Goal: Information Seeking & Learning: Check status

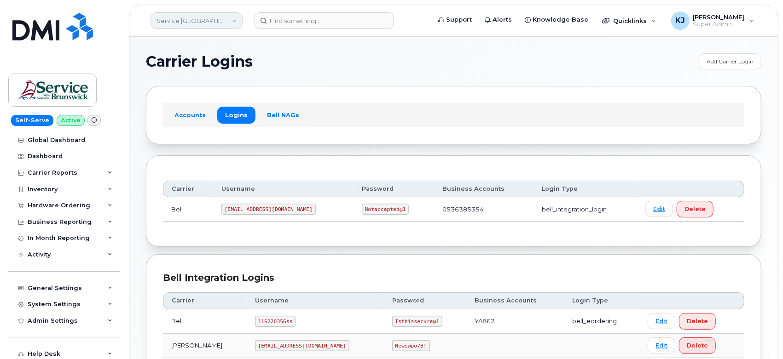
click at [218, 17] on link "Service [GEOGRAPHIC_DATA] (SNB)" at bounding box center [196, 20] width 92 height 17
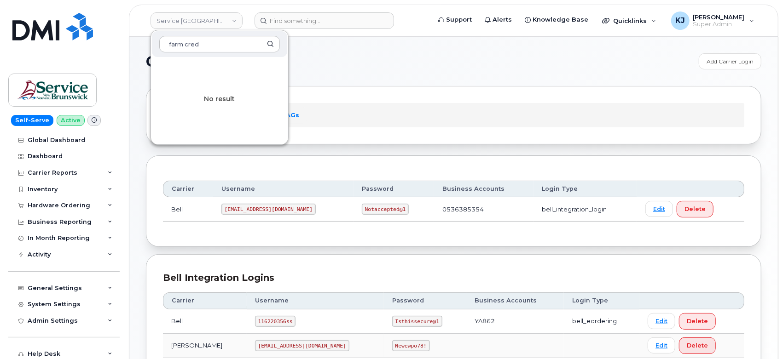
type input "farm cred"
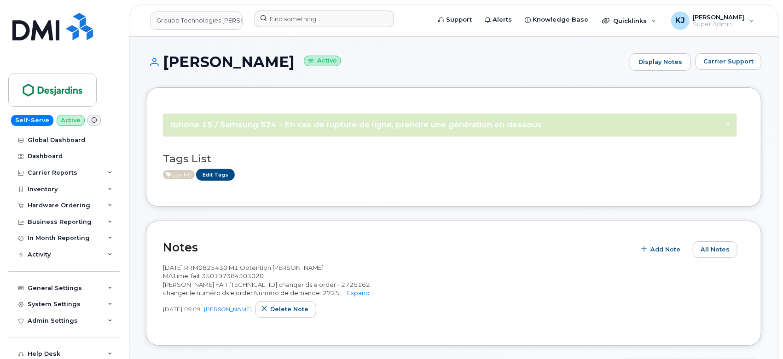
click at [308, 27] on div at bounding box center [339, 21] width 185 height 20
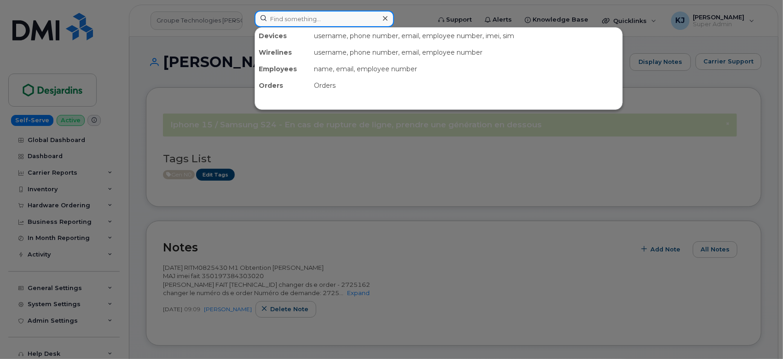
click at [310, 22] on input at bounding box center [323, 19] width 139 height 17
paste input "Jerrod Barner"
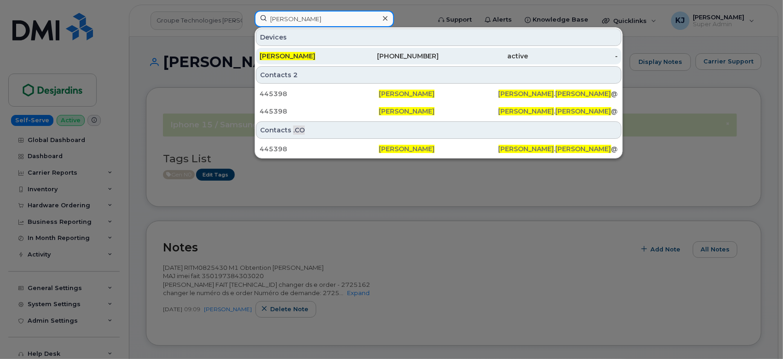
type input "Jerrod Barner"
click at [355, 53] on div "817-914-5997" at bounding box center [394, 56] width 90 height 9
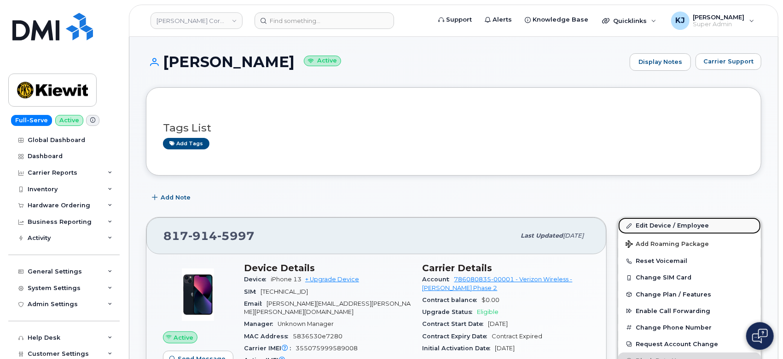
click at [641, 230] on link "Edit Device / Employee" at bounding box center [689, 226] width 143 height 17
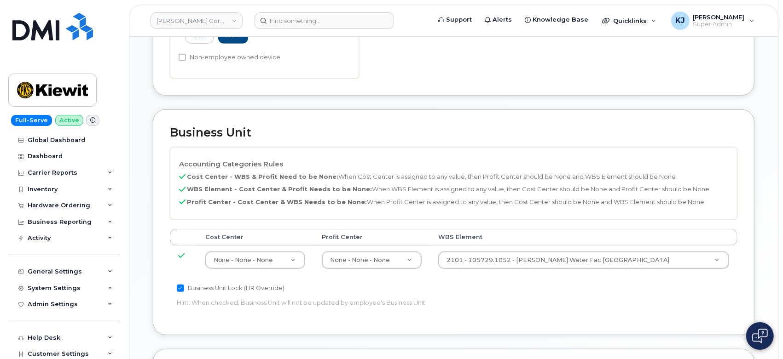
scroll to position [358, 0]
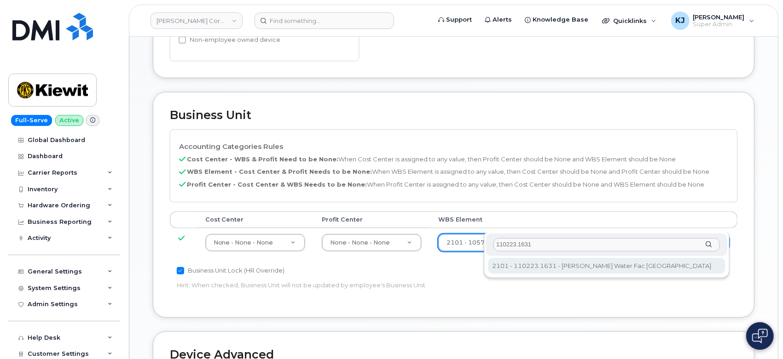
type input "110223.1631"
type input "33468723"
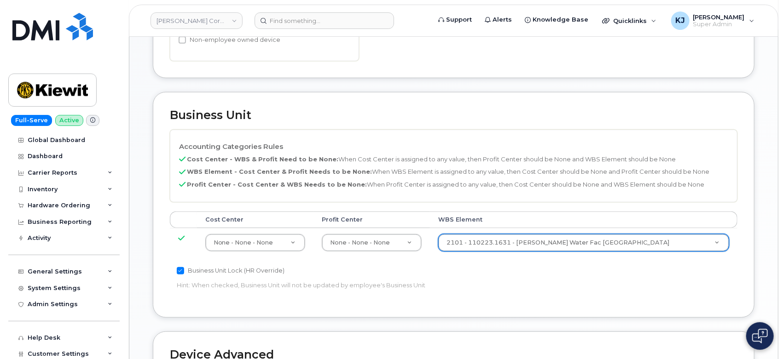
scroll to position [585, 0]
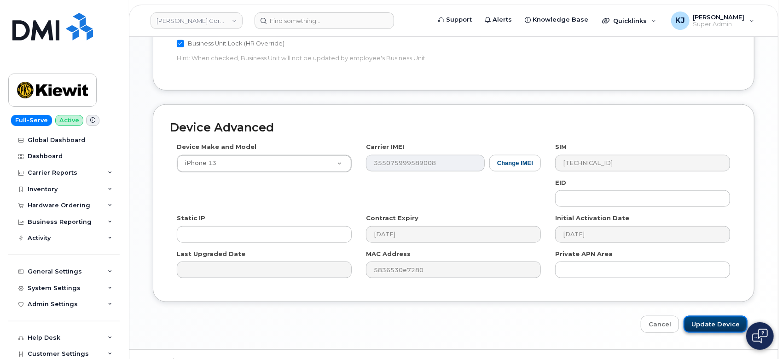
click at [716, 316] on input "Update Device" at bounding box center [715, 324] width 64 height 17
type input "Saving..."
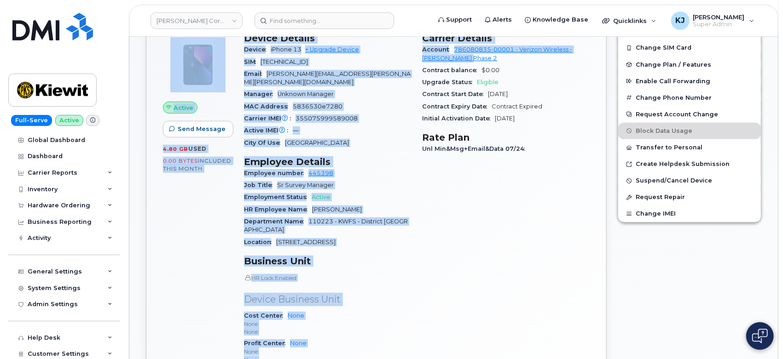
scroll to position [102, 0]
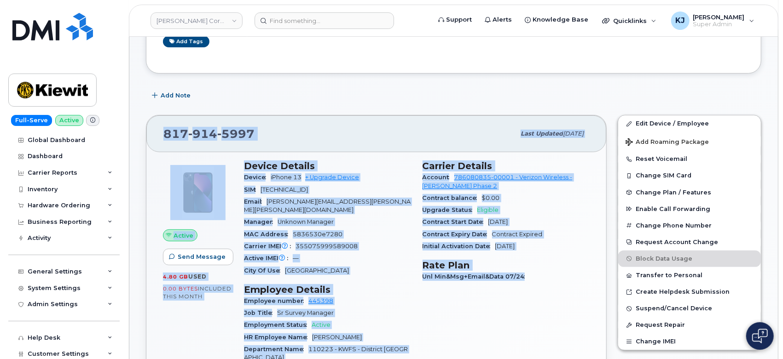
drag, startPoint x: 164, startPoint y: 61, endPoint x: 545, endPoint y: 293, distance: 445.8
copy div "JERROD BARNER Active Display Notes Carrier Support Tags List Add tags Add Note …"
click at [279, 14] on input at bounding box center [323, 20] width 139 height 17
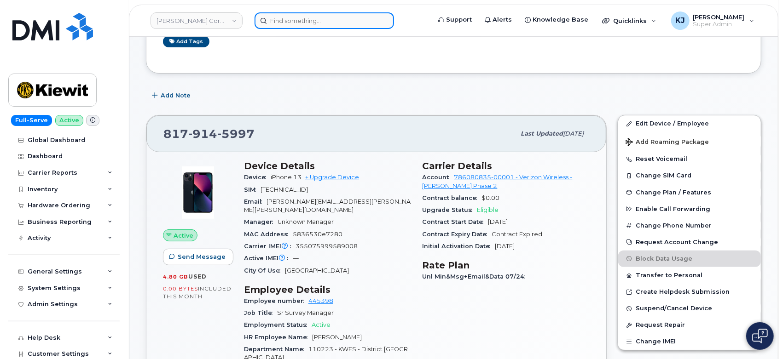
paste input "Joseph Harris"
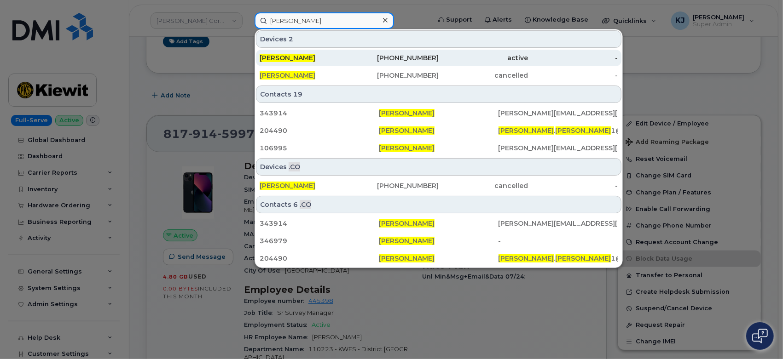
type input "Joseph Harris"
click at [340, 54] on div "JOSEPH HARRIS" at bounding box center [305, 57] width 90 height 9
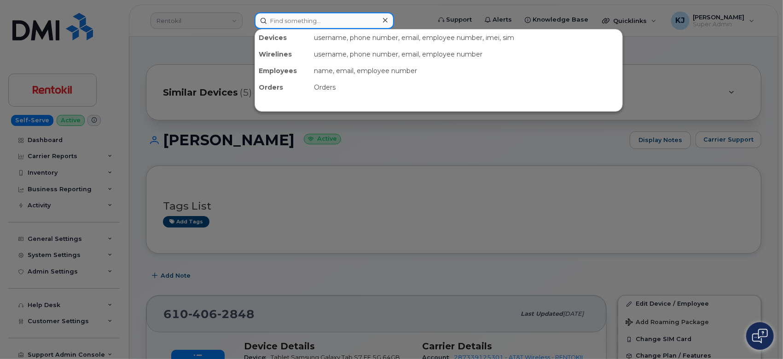
click at [343, 27] on input at bounding box center [323, 20] width 139 height 17
paste input "[PERSON_NAME]"
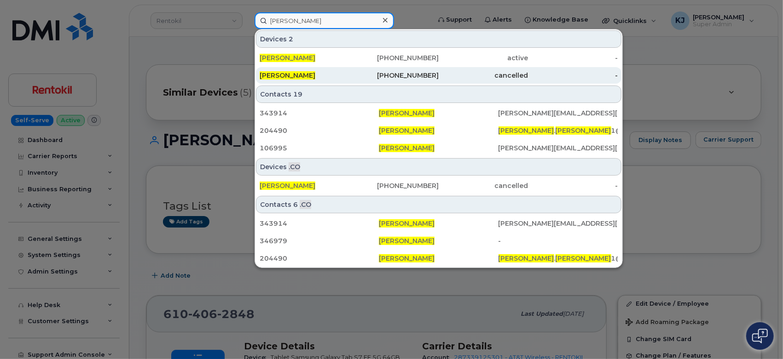
type input "[PERSON_NAME]"
click at [386, 73] on div "[PHONE_NUMBER]" at bounding box center [394, 75] width 90 height 9
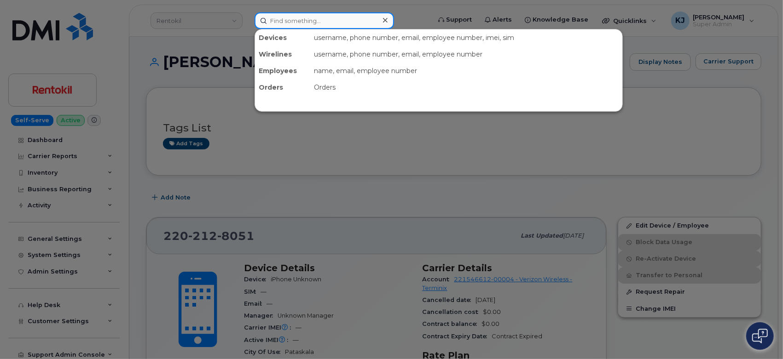
click at [319, 23] on input at bounding box center [323, 20] width 139 height 17
paste input "[PERSON_NAME]"
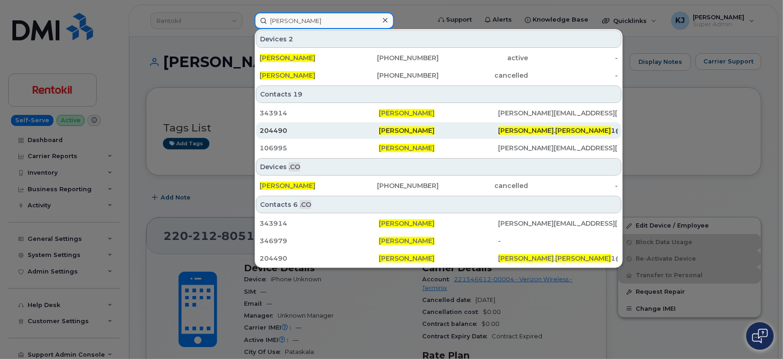
type input "[PERSON_NAME]"
click at [335, 134] on div "204490" at bounding box center [319, 130] width 119 height 9
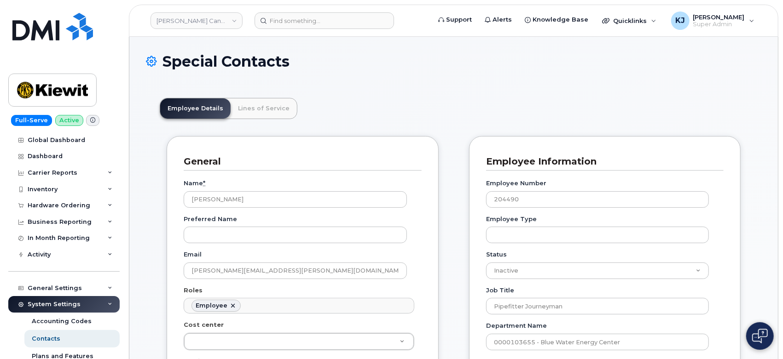
scroll to position [29, 0]
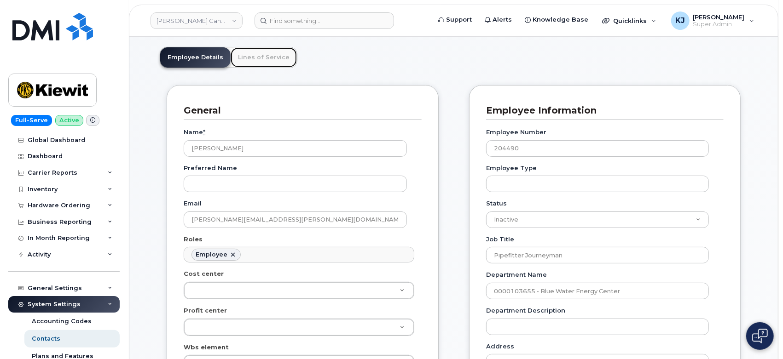
click at [276, 58] on link "Lines of Service" at bounding box center [264, 57] width 66 height 20
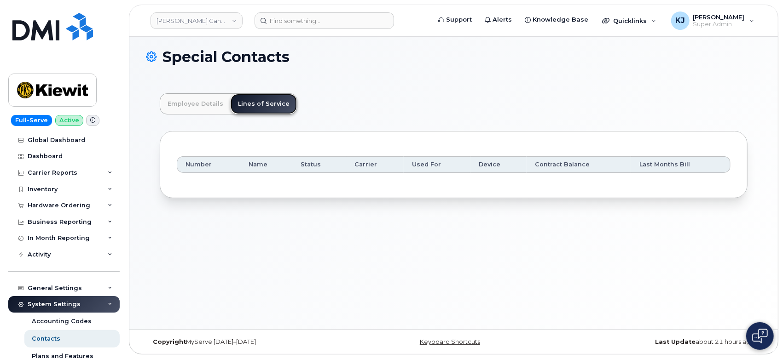
scroll to position [4, 0]
click at [206, 107] on link "Employee Details" at bounding box center [195, 104] width 70 height 20
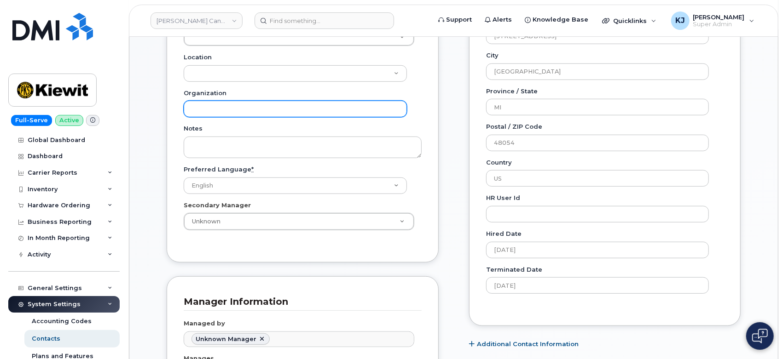
scroll to position [362, 0]
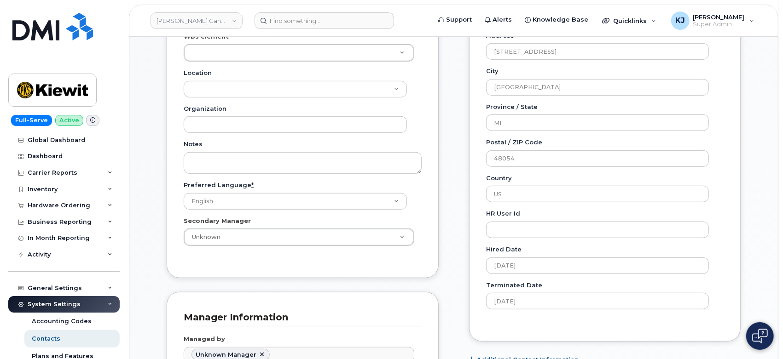
click at [315, 11] on header "Kiewit Canada Inc Support Alerts Knowledge Base Quicklinks Suspend / Cancel Dev…" at bounding box center [453, 21] width 649 height 32
click at [314, 15] on input at bounding box center [323, 20] width 139 height 17
paste input "00578825"
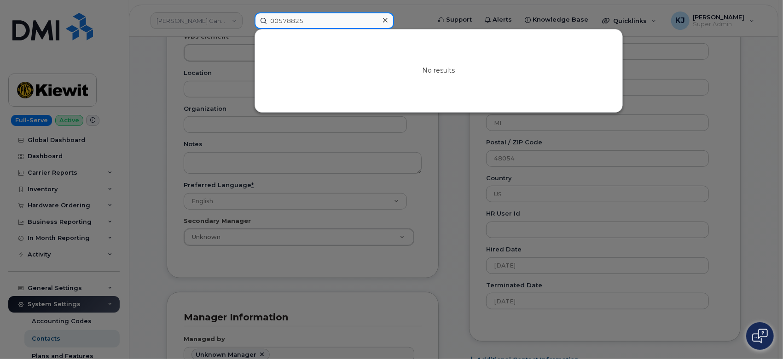
drag, startPoint x: 280, startPoint y: 20, endPoint x: 209, endPoint y: 31, distance: 71.8
click at [247, 29] on div "00578825 No results" at bounding box center [339, 20] width 185 height 17
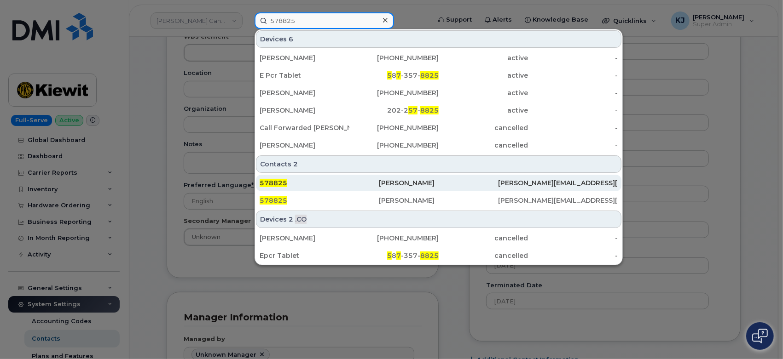
type input "578825"
click at [362, 179] on div "578825" at bounding box center [319, 183] width 119 height 9
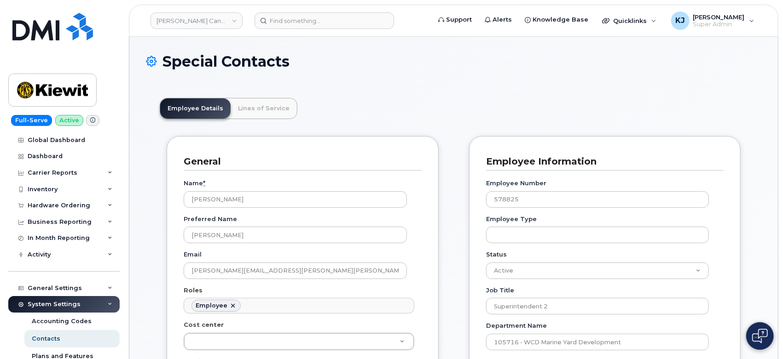
scroll to position [29, 0]
click at [273, 110] on link "Lines of Service" at bounding box center [264, 108] width 66 height 20
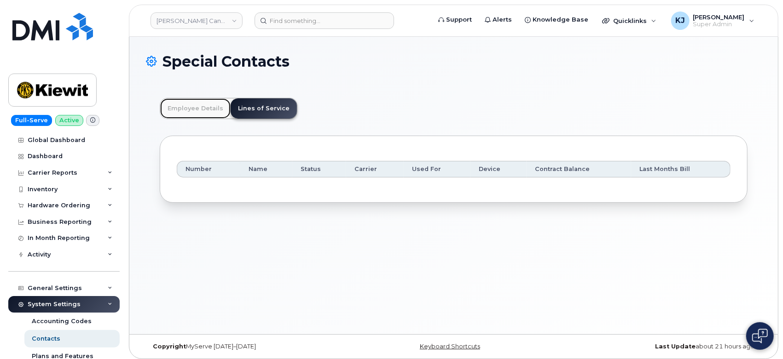
click at [192, 110] on link "Employee Details" at bounding box center [195, 108] width 70 height 20
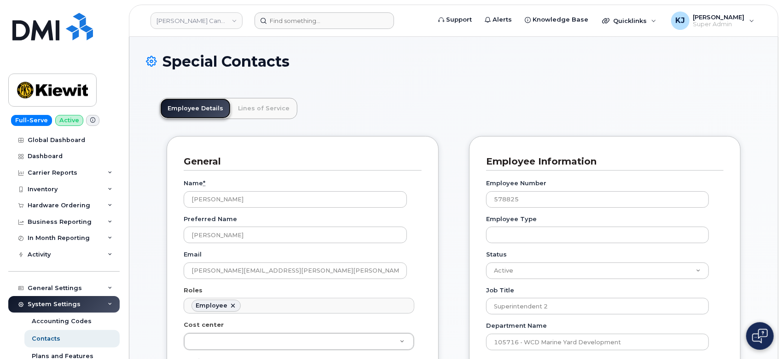
scroll to position [0, 0]
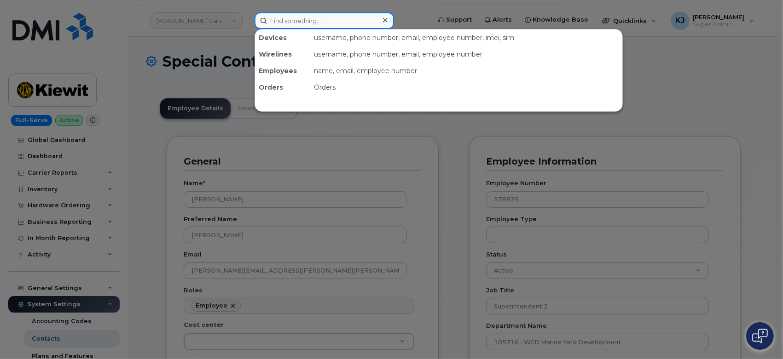
click at [339, 27] on input at bounding box center [323, 20] width 139 height 17
paste input "00578825"
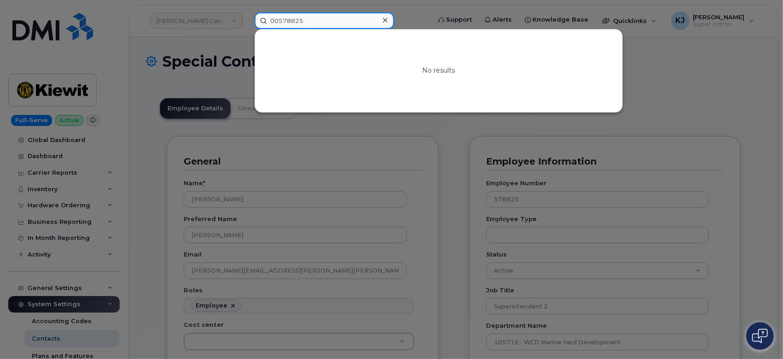
drag, startPoint x: 278, startPoint y: 21, endPoint x: 172, endPoint y: 23, distance: 106.3
click at [247, 23] on div "00578825 No results" at bounding box center [339, 20] width 185 height 17
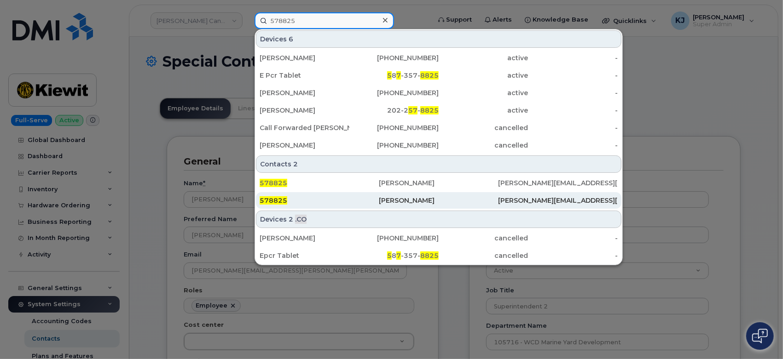
type input "578825"
click at [346, 201] on div "578825" at bounding box center [319, 200] width 119 height 9
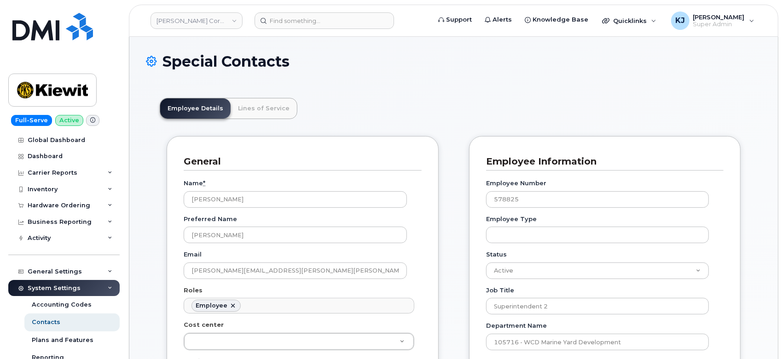
scroll to position [29, 0]
click at [266, 106] on link "Lines of Service" at bounding box center [264, 108] width 66 height 20
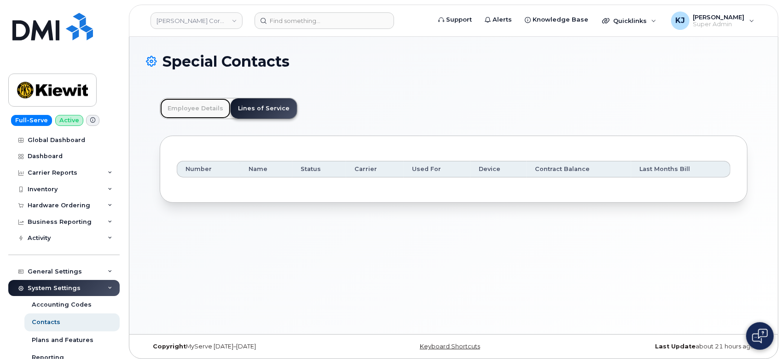
click at [183, 109] on link "Employee Details" at bounding box center [195, 108] width 70 height 20
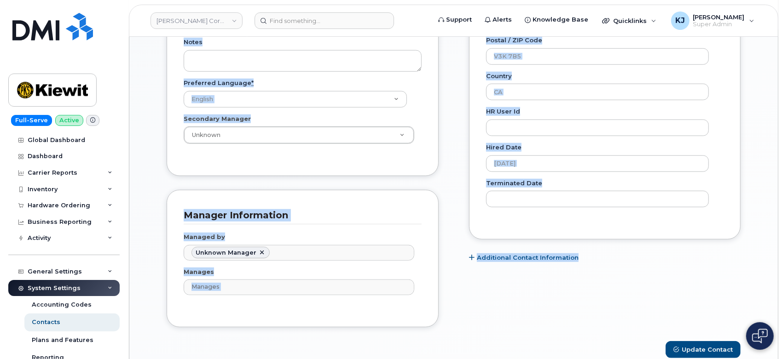
scroll to position [613, 0]
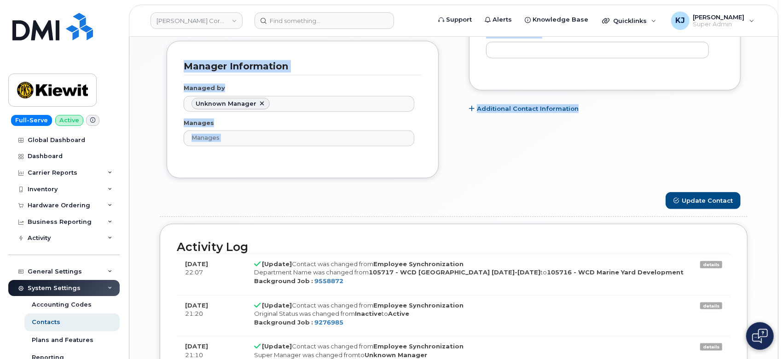
drag, startPoint x: 165, startPoint y: 62, endPoint x: 630, endPoint y: 178, distance: 479.1
copy div "Special Contacts Employee Details Lines of Service General Name * Preferred Nam…"
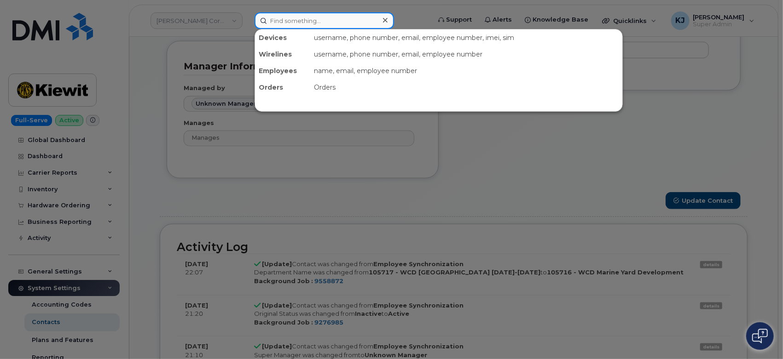
click at [308, 20] on input at bounding box center [323, 20] width 139 height 17
paste input "5064443296"
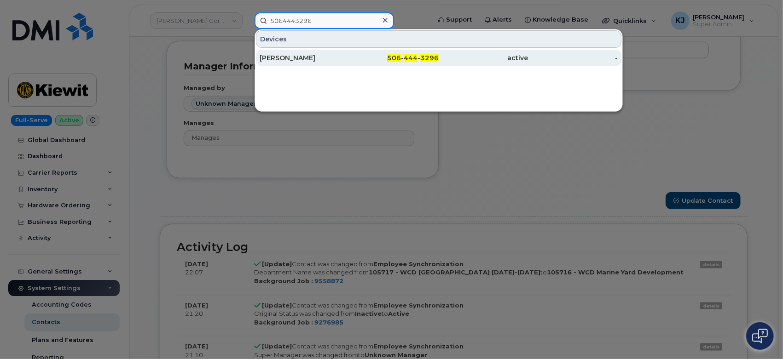
type input "5064443296"
click at [396, 58] on span "506" at bounding box center [394, 58] width 14 height 8
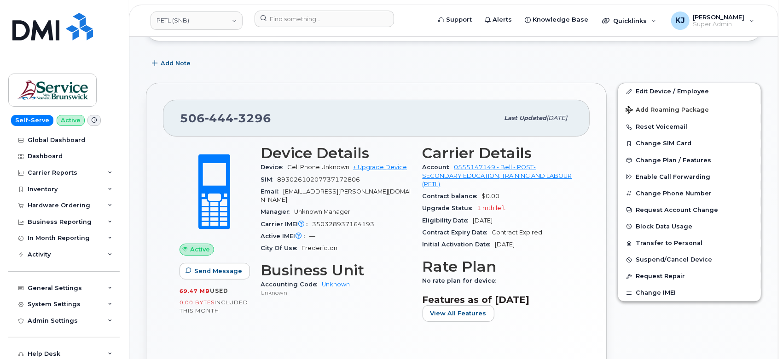
scroll to position [153, 0]
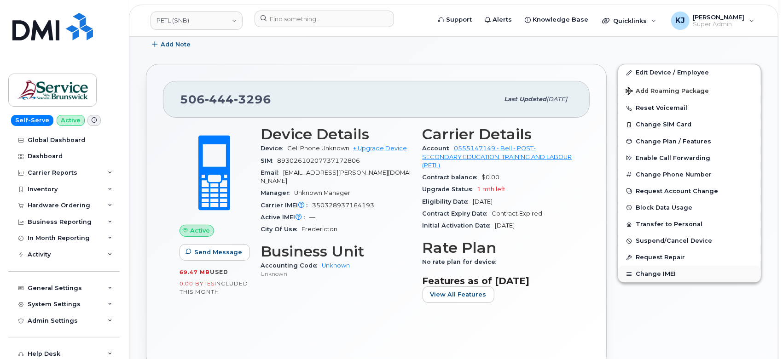
click at [660, 274] on button "Change IMEI" at bounding box center [689, 274] width 143 height 17
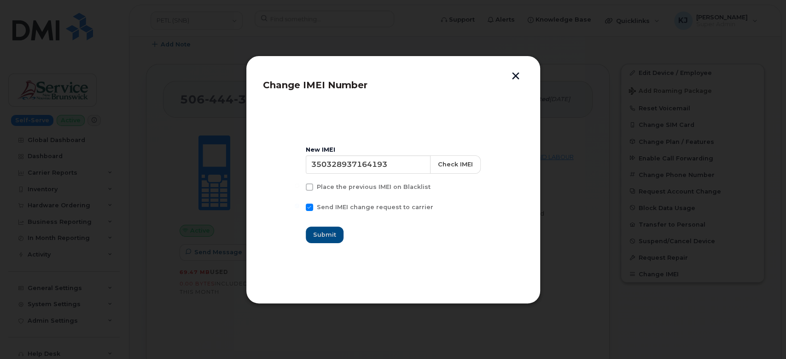
click at [514, 75] on button "button" at bounding box center [516, 77] width 14 height 10
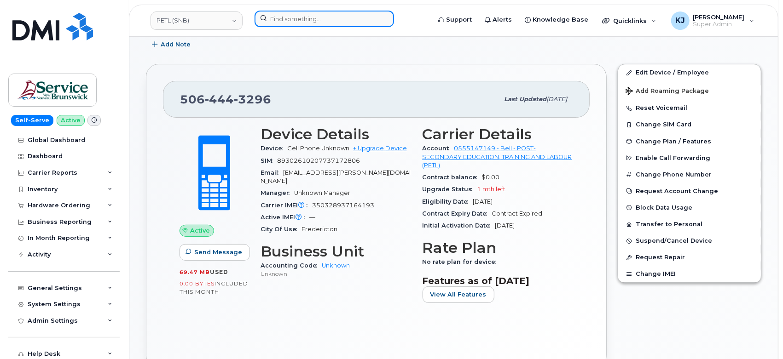
click at [363, 21] on input at bounding box center [323, 19] width 139 height 17
paste input "[PERSON_NAME]"
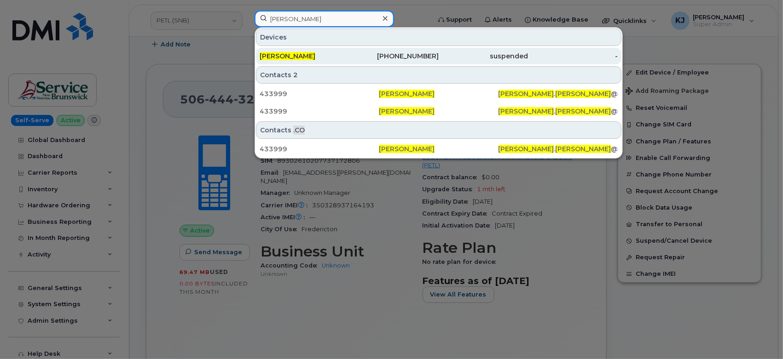
type input "[PERSON_NAME]"
click at [321, 57] on div "[PERSON_NAME]" at bounding box center [305, 56] width 90 height 9
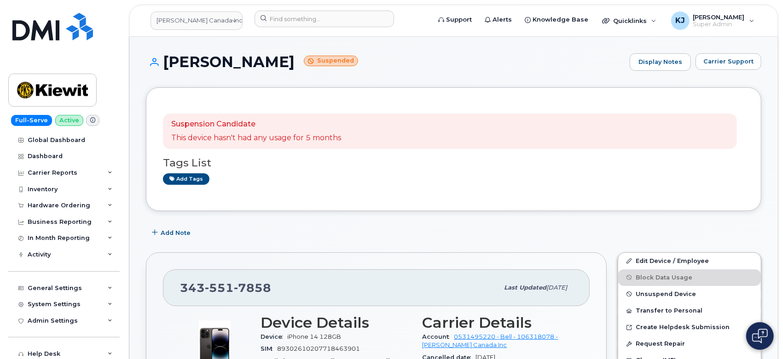
scroll to position [204, 0]
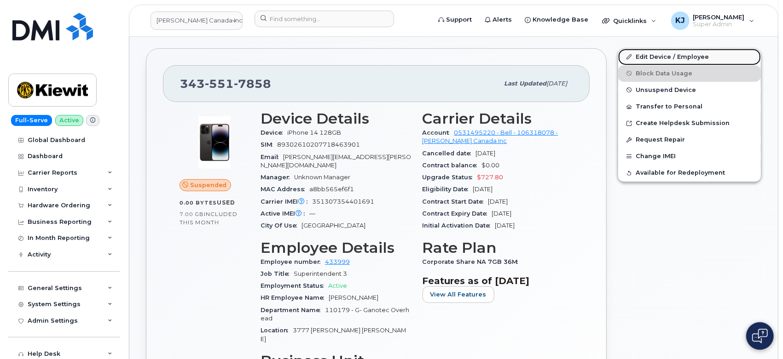
click at [637, 59] on link "Edit Device / Employee" at bounding box center [689, 57] width 143 height 17
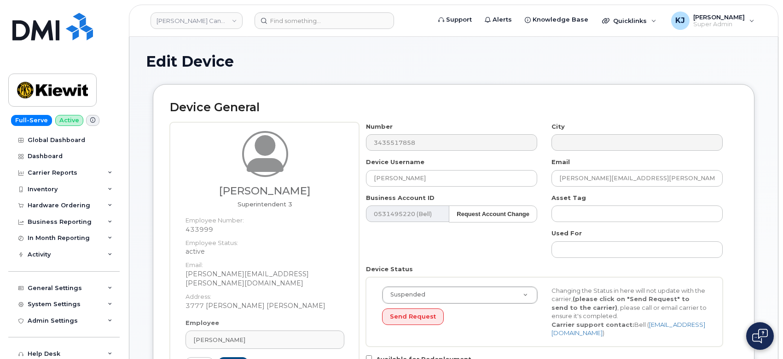
select select "14059"
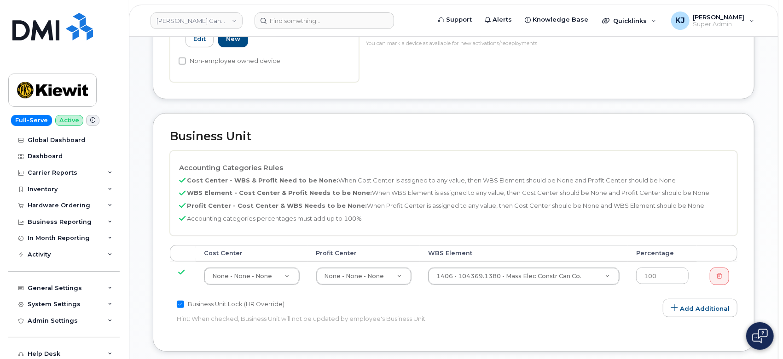
scroll to position [409, 0]
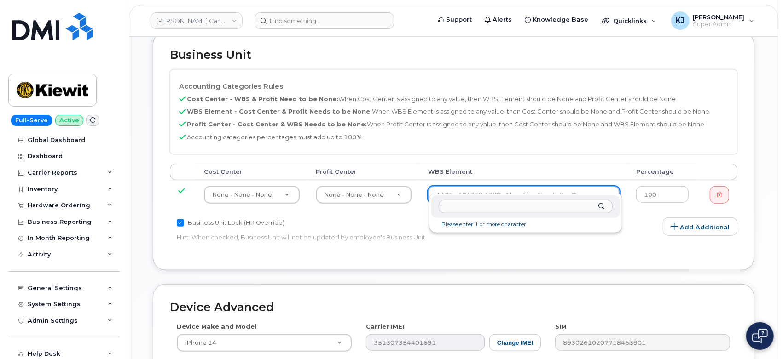
type input "110179.1753"
type input "33454891"
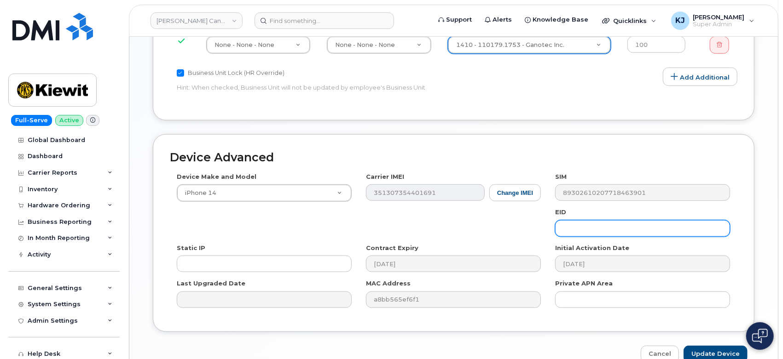
scroll to position [597, 0]
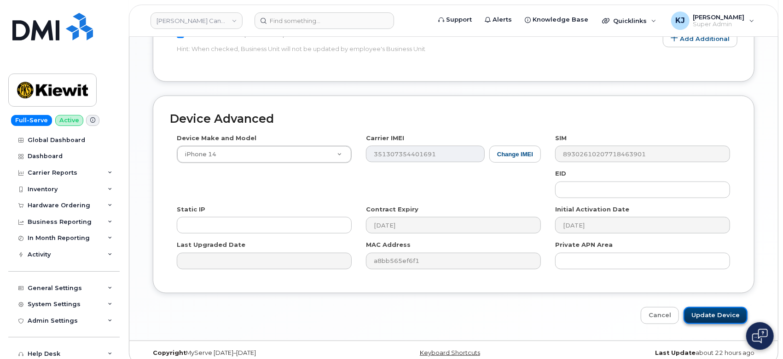
click at [703, 307] on input "Update Device" at bounding box center [715, 315] width 64 height 17
type input "Saving..."
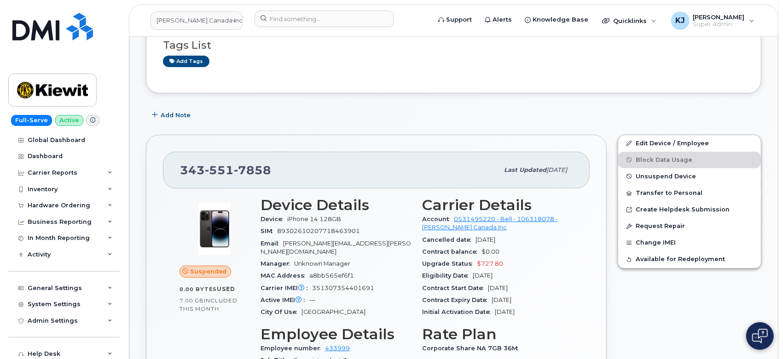
scroll to position [306, 0]
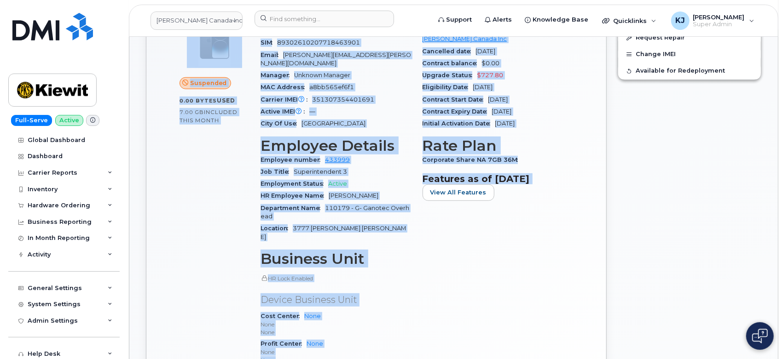
drag, startPoint x: 163, startPoint y: 62, endPoint x: 578, endPoint y: 217, distance: 442.7
copy div "Jerome Rioux Suspended Display Notes Carrier Support Suspension Candidate This …"
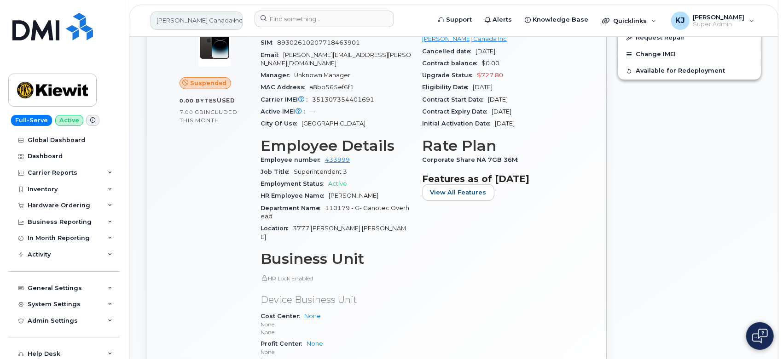
click at [193, 21] on link "[PERSON_NAME] Canada Inc" at bounding box center [196, 21] width 92 height 18
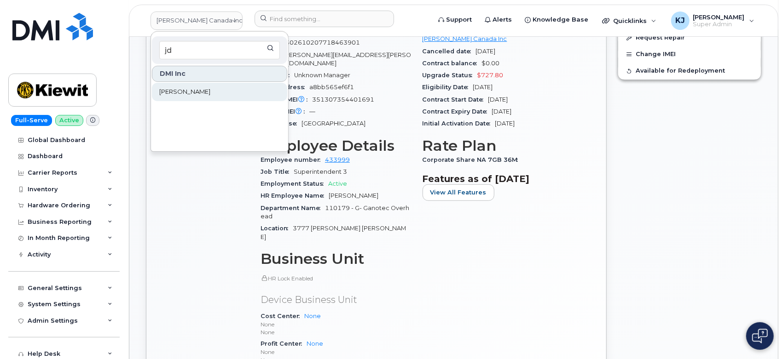
type input "jd"
click at [187, 89] on link "JD Irving" at bounding box center [219, 92] width 135 height 18
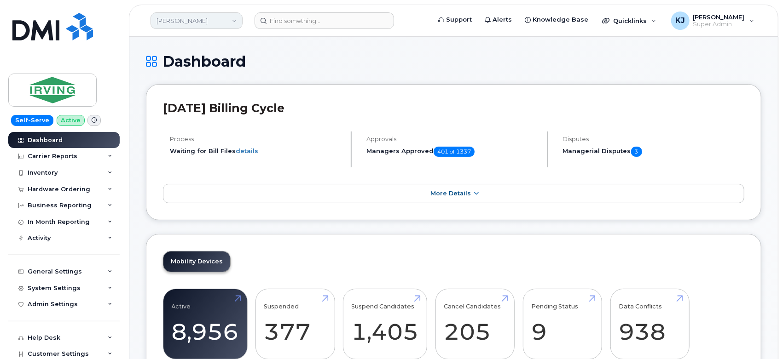
click at [197, 25] on link "JD Irving" at bounding box center [196, 20] width 92 height 17
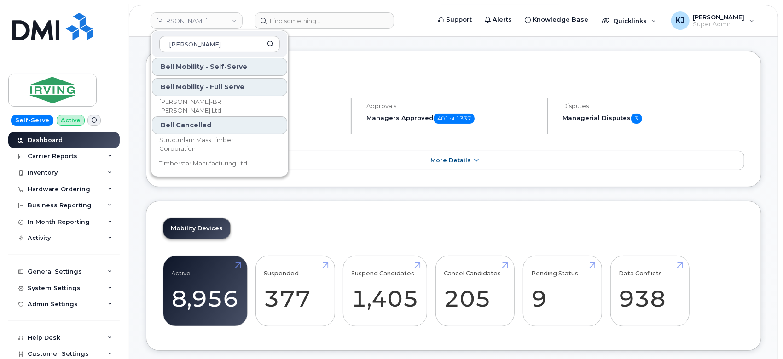
scroll to position [51, 0]
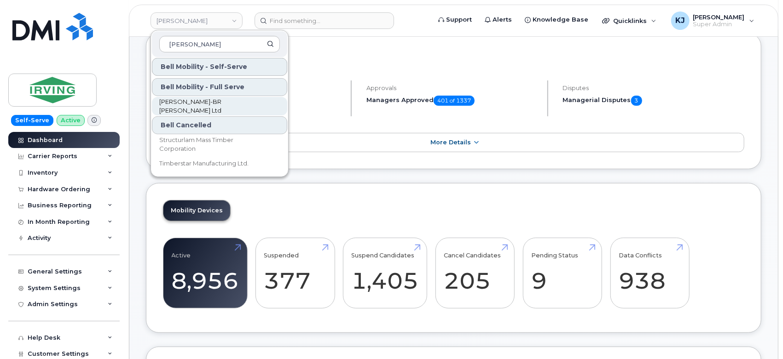
type input "tim"
click at [222, 105] on link "[PERSON_NAME]-BR [PERSON_NAME] Ltd" at bounding box center [219, 106] width 135 height 18
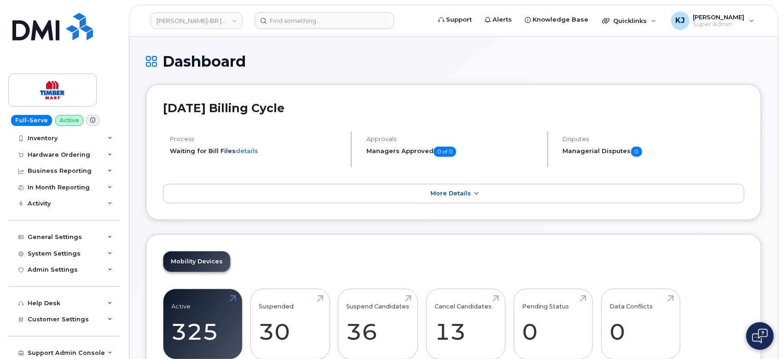
scroll to position [51, 0]
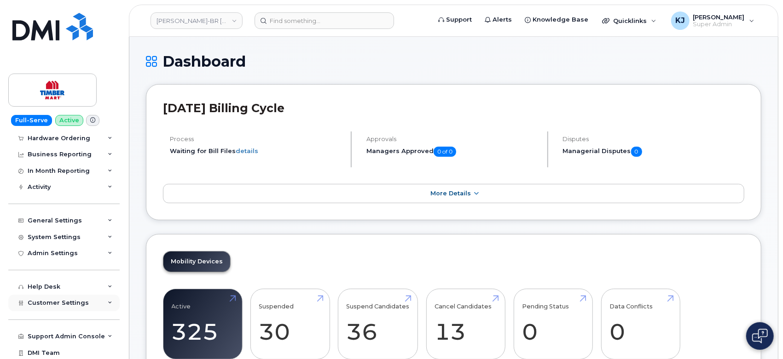
click at [82, 303] on span "Customer Settings" at bounding box center [58, 303] width 61 height 7
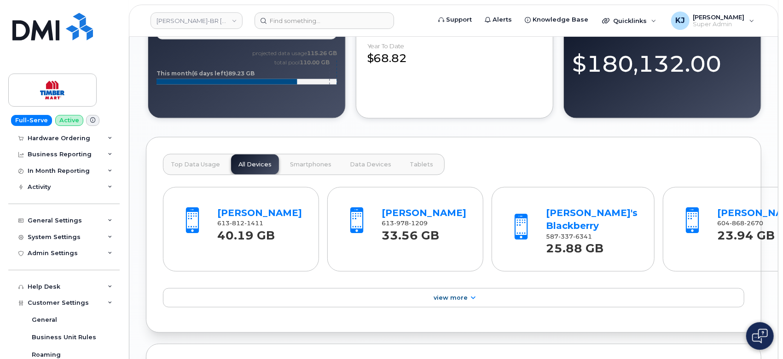
scroll to position [818, 0]
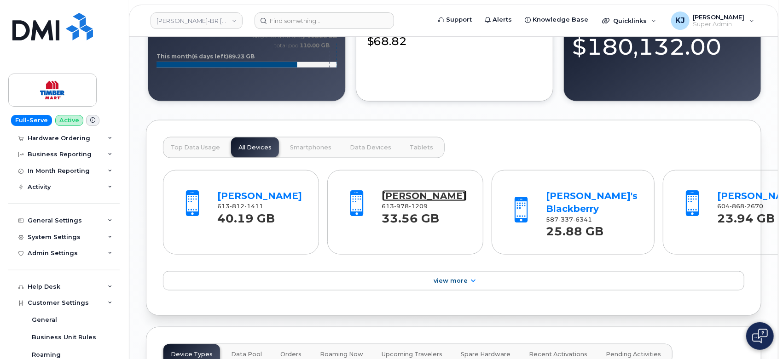
click at [386, 202] on link "[PERSON_NAME]" at bounding box center [424, 196] width 85 height 11
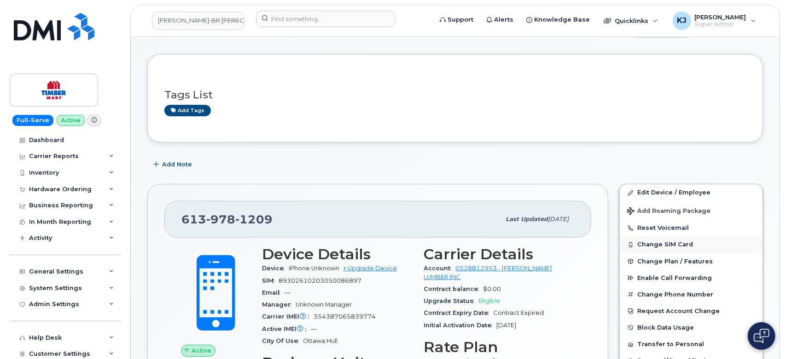
scroll to position [51, 0]
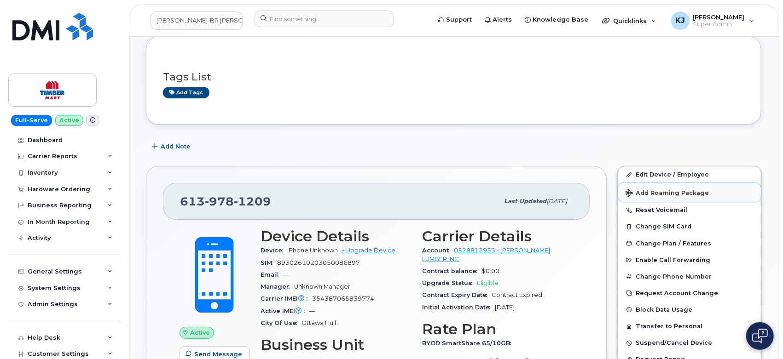
click at [670, 195] on span "Add Roaming Package" at bounding box center [666, 194] width 83 height 9
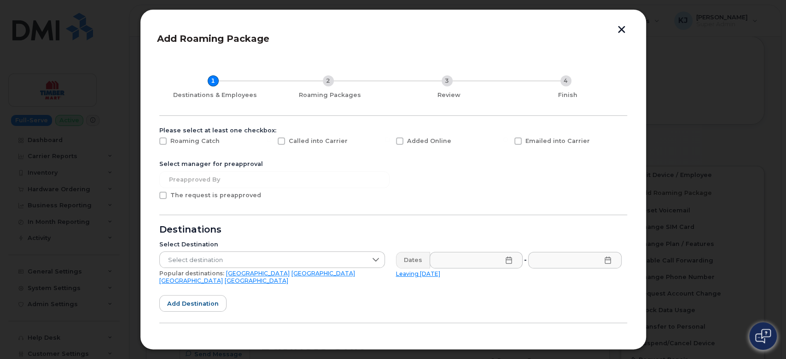
click at [402, 141] on label "Added Online" at bounding box center [423, 141] width 55 height 7
click at [389, 141] on input "Added Online" at bounding box center [387, 140] width 5 height 5
checkbox input "true"
click at [162, 196] on span at bounding box center [162, 195] width 7 height 7
click at [153, 196] on input "The request is preapproved" at bounding box center [150, 194] width 5 height 5
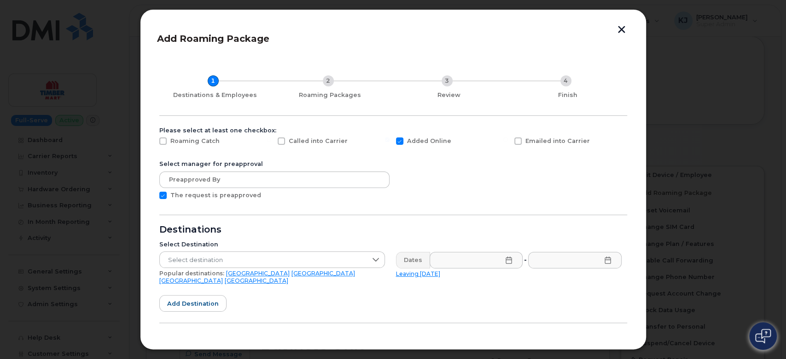
click at [162, 197] on span at bounding box center [162, 195] width 7 height 7
click at [153, 197] on input "The request is preapproved" at bounding box center [150, 194] width 5 height 5
checkbox input "false"
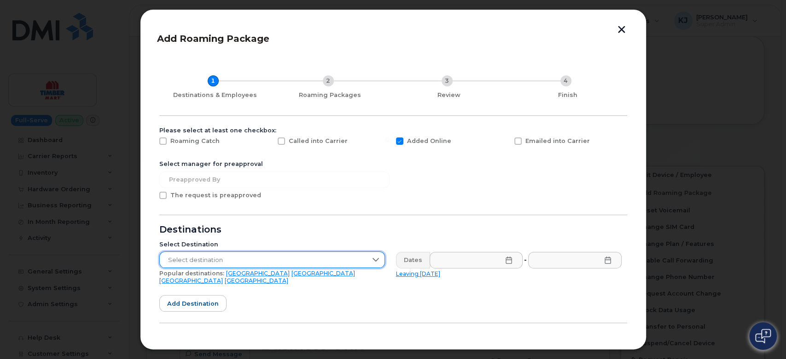
click at [243, 256] on span "Select destination" at bounding box center [263, 260] width 207 height 17
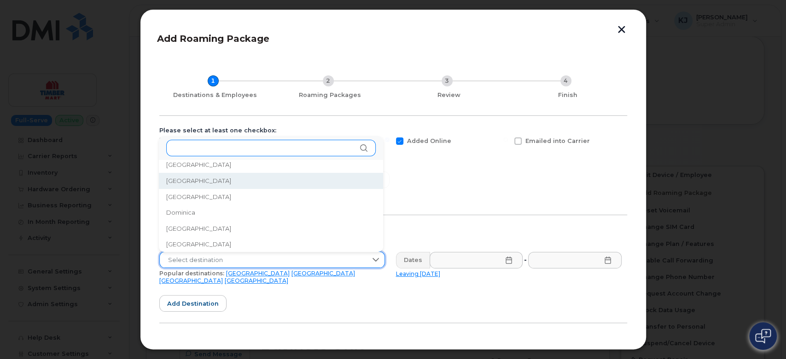
scroll to position [862, 0]
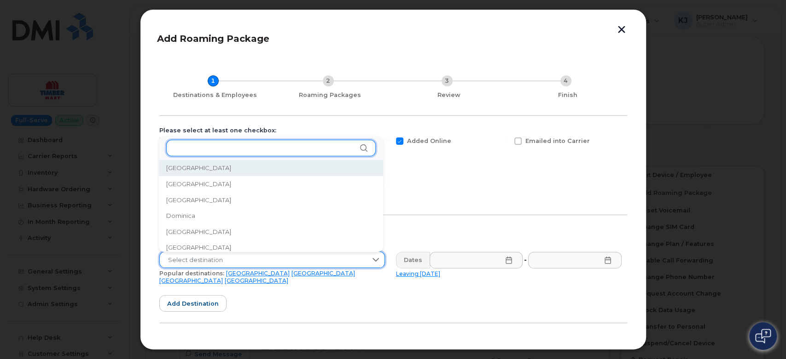
click at [242, 151] on input "text" at bounding box center [270, 148] width 209 height 17
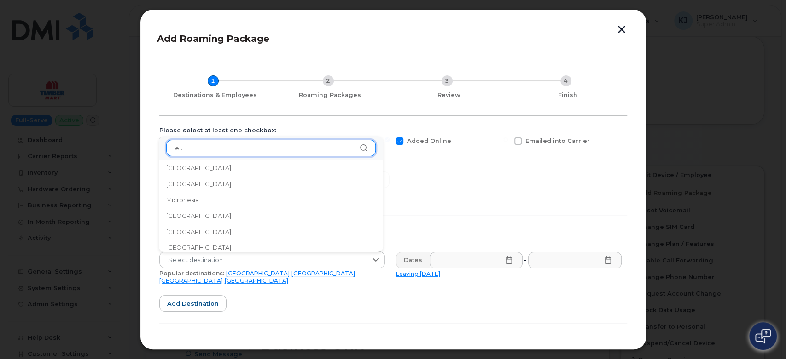
scroll to position [0, 0]
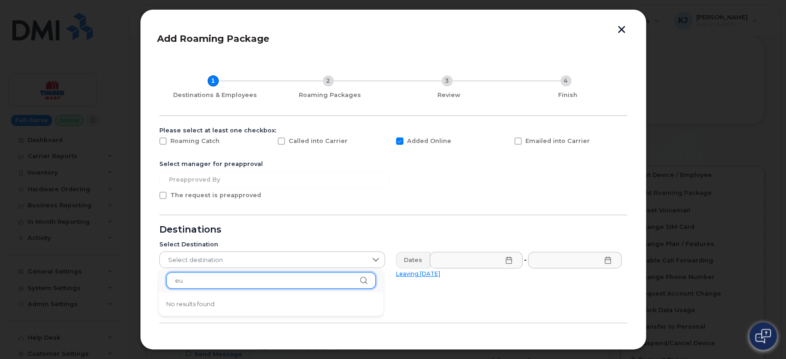
type input "e"
type input "b"
type input "german"
click at [252, 308] on li "Germany" at bounding box center [271, 304] width 224 height 16
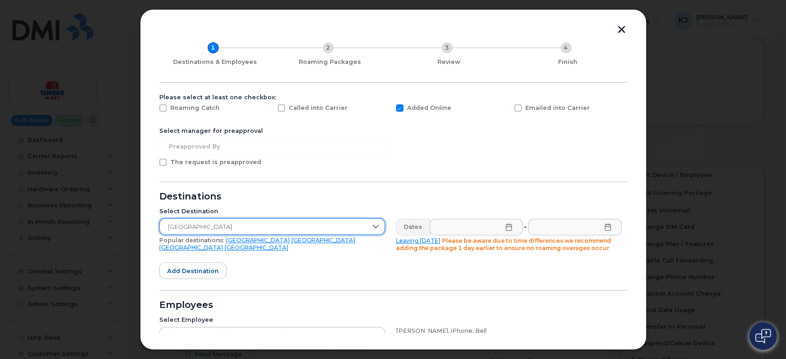
scroll to position [102, 0]
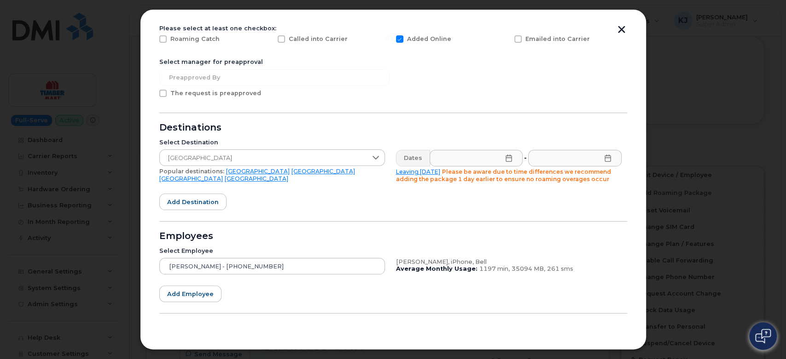
click at [505, 156] on icon at bounding box center [508, 158] width 7 height 7
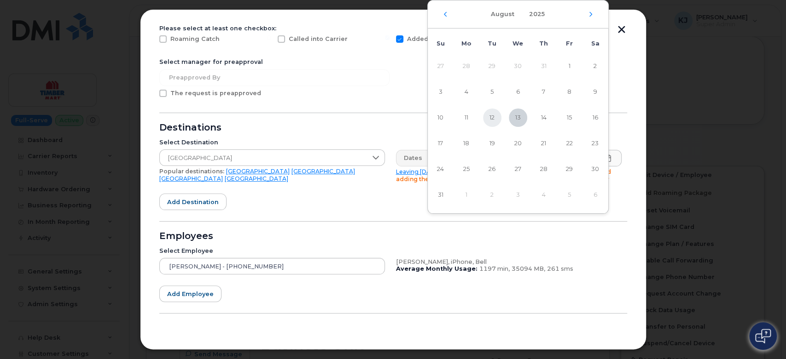
click at [493, 116] on span "12" at bounding box center [492, 118] width 18 height 18
type input "08/12/2025"
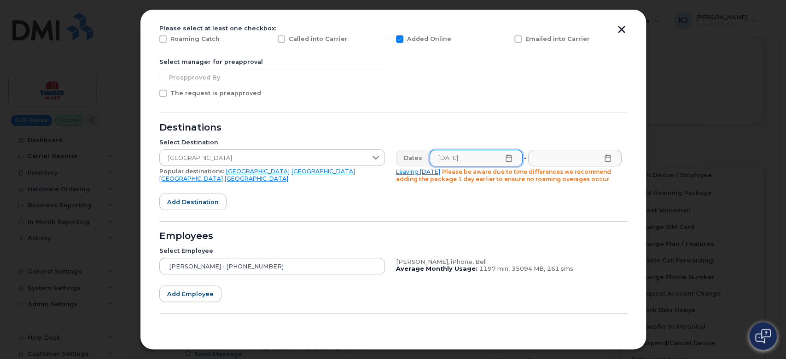
click at [606, 162] on icon at bounding box center [607, 158] width 6 height 7
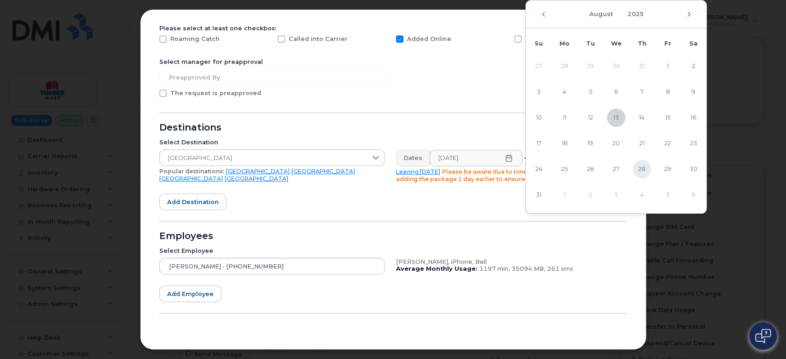
click at [641, 168] on span "28" at bounding box center [641, 169] width 18 height 18
type input "08/28/2025"
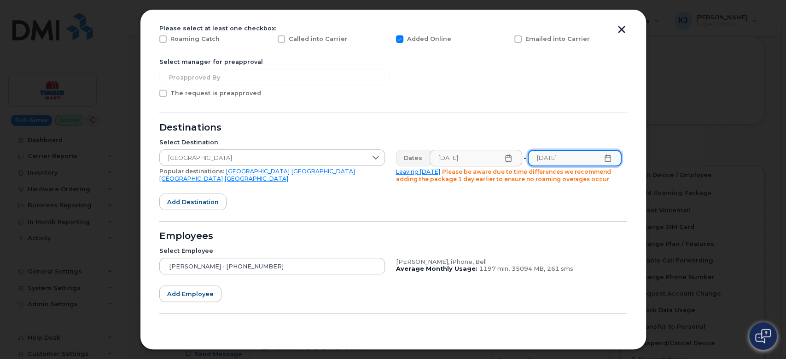
scroll to position [124, 0]
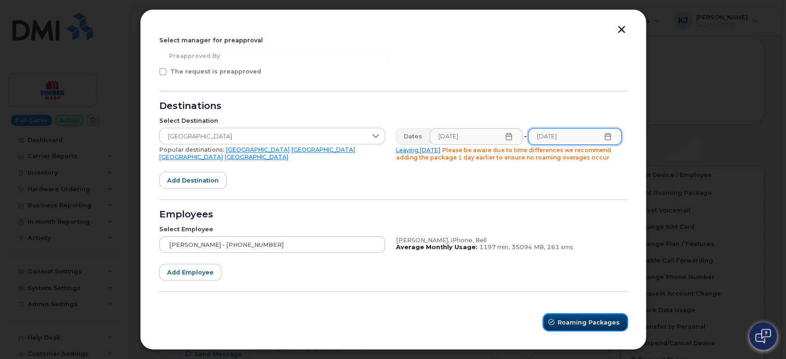
click at [559, 323] on span "Roaming Packages" at bounding box center [588, 322] width 62 height 9
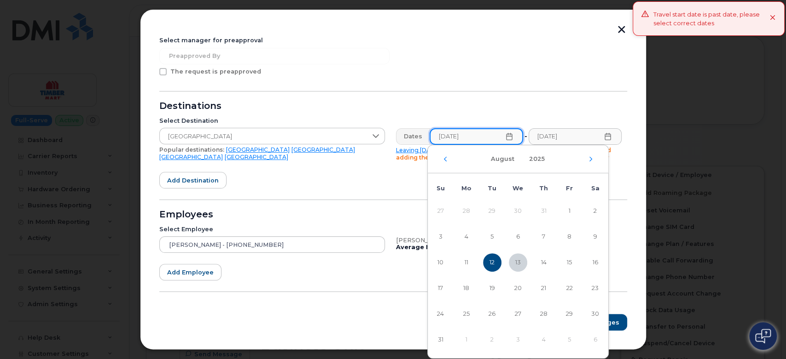
click at [511, 139] on input "08/12/2025" at bounding box center [475, 136] width 93 height 17
click at [505, 135] on icon at bounding box center [508, 136] width 7 height 7
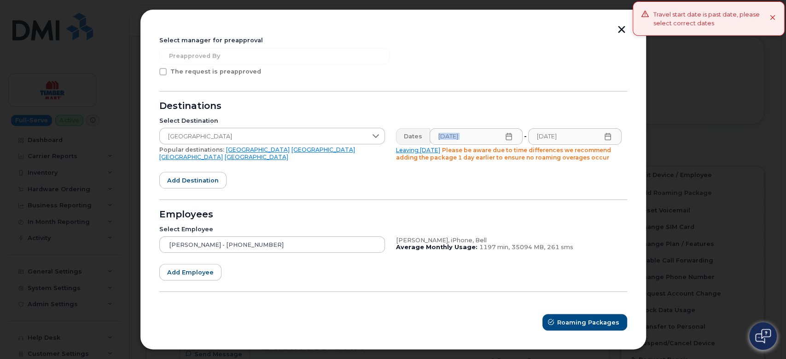
click at [506, 135] on icon at bounding box center [508, 136] width 7 height 7
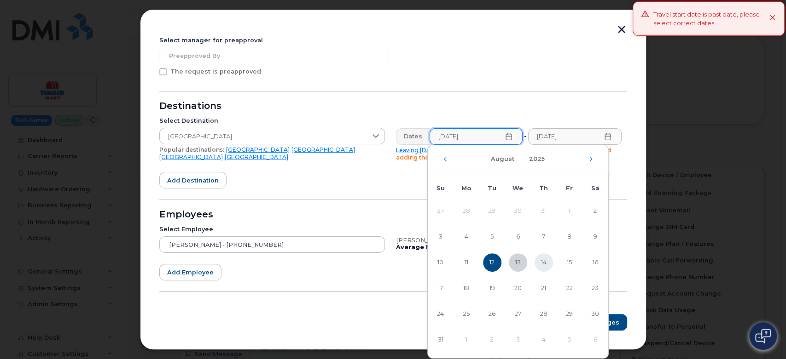
click at [541, 260] on span "14" at bounding box center [543, 263] width 18 height 18
type input "08/14/2025"
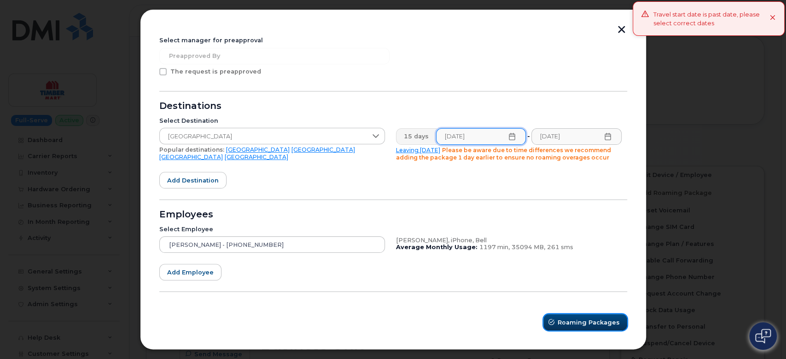
click at [587, 323] on span "Roaming Packages" at bounding box center [588, 322] width 62 height 9
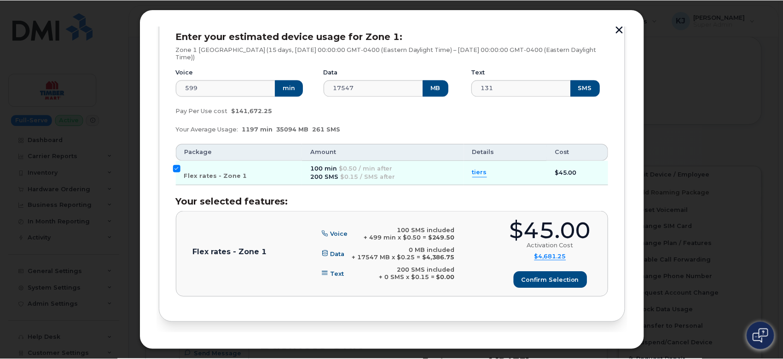
scroll to position [468, 0]
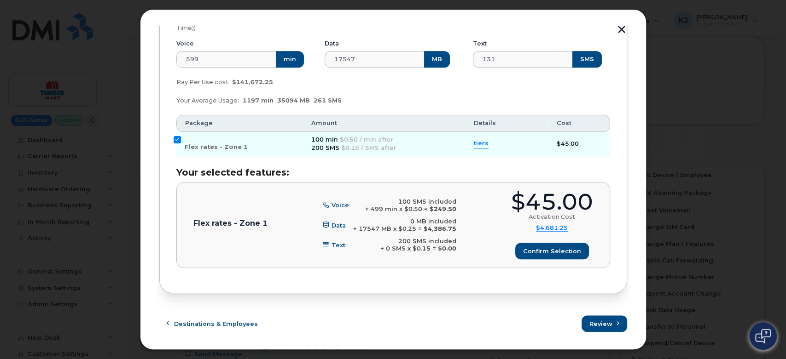
click at [622, 29] on button "button" at bounding box center [621, 31] width 14 height 10
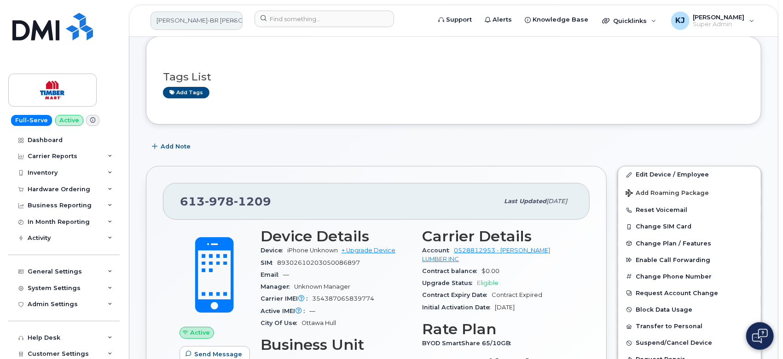
click at [232, 17] on link "[PERSON_NAME]-BR [PERSON_NAME] Ltd" at bounding box center [196, 21] width 92 height 18
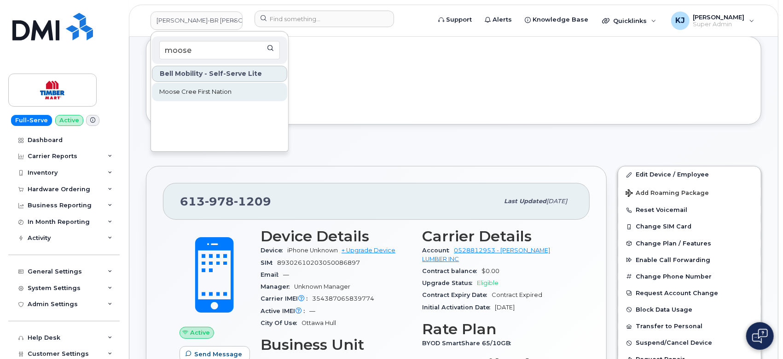
type input "moose"
click at [246, 95] on link "Moose Cree First Nation" at bounding box center [219, 92] width 135 height 18
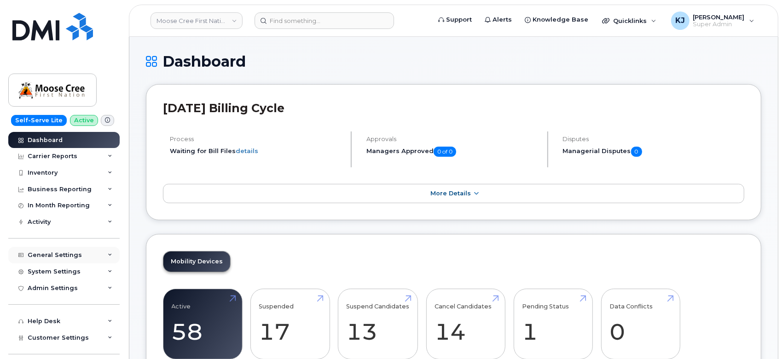
drag, startPoint x: 81, startPoint y: 253, endPoint x: 74, endPoint y: 252, distance: 7.4
click at [80, 253] on div "General Settings" at bounding box center [63, 255] width 111 height 17
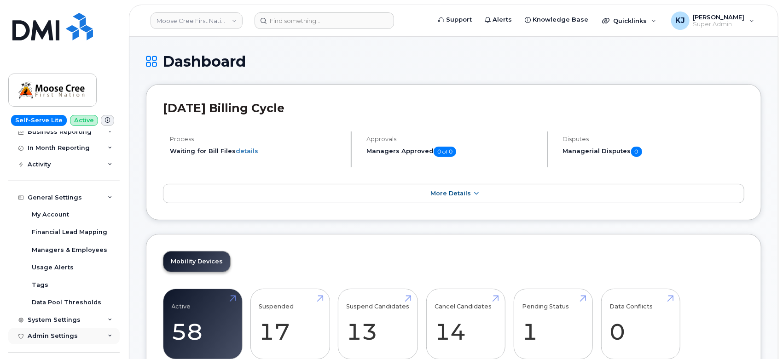
scroll to position [158, 0]
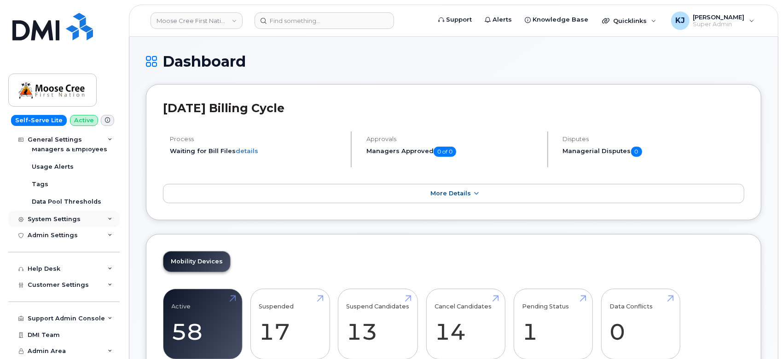
click at [67, 222] on div "System Settings" at bounding box center [54, 219] width 53 height 7
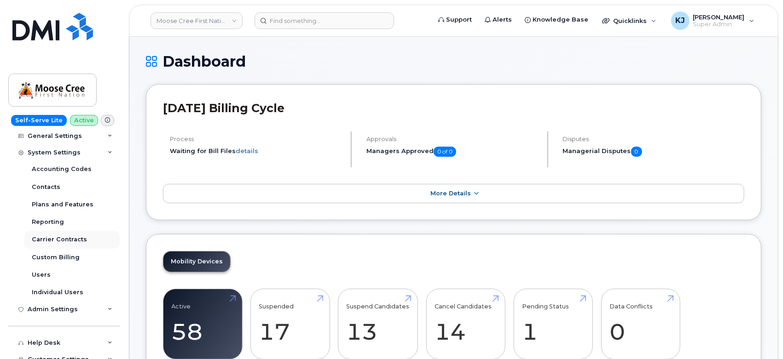
scroll to position [299, 0]
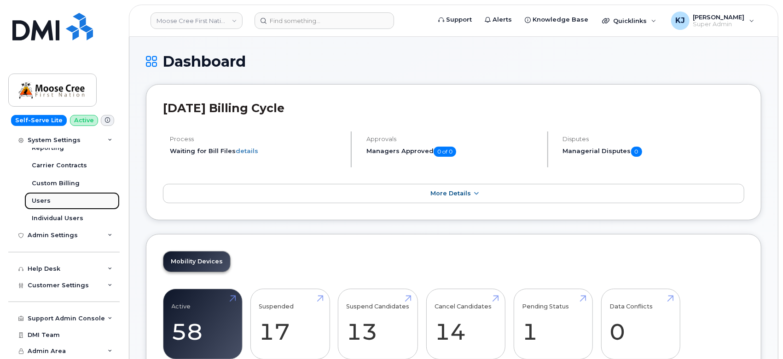
click at [69, 198] on link "Users" at bounding box center [71, 200] width 95 height 17
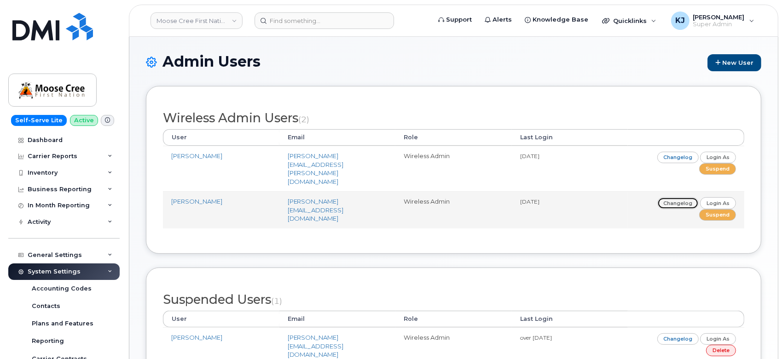
click at [688, 197] on link "Changelog" at bounding box center [678, 203] width 42 height 12
click at [186, 191] on td "[PERSON_NAME]" at bounding box center [221, 209] width 116 height 37
click at [191, 198] on link "[PERSON_NAME]" at bounding box center [196, 201] width 51 height 7
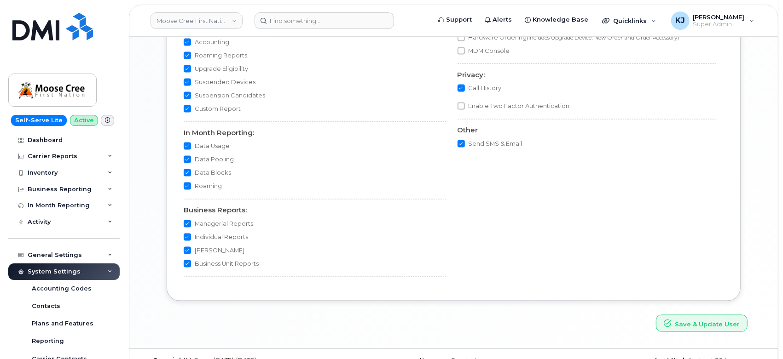
scroll to position [921, 0]
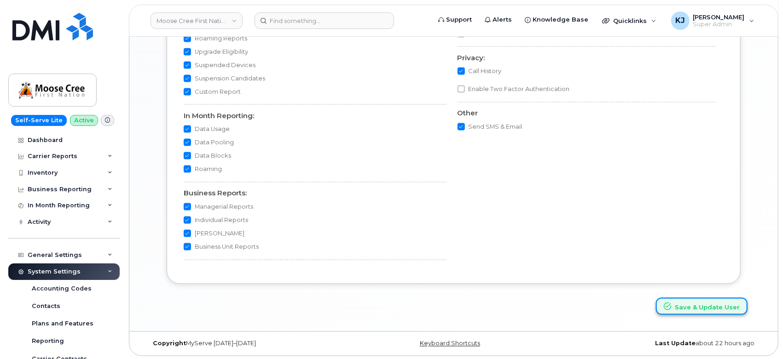
click at [688, 306] on button "Save & Update User" at bounding box center [702, 306] width 92 height 17
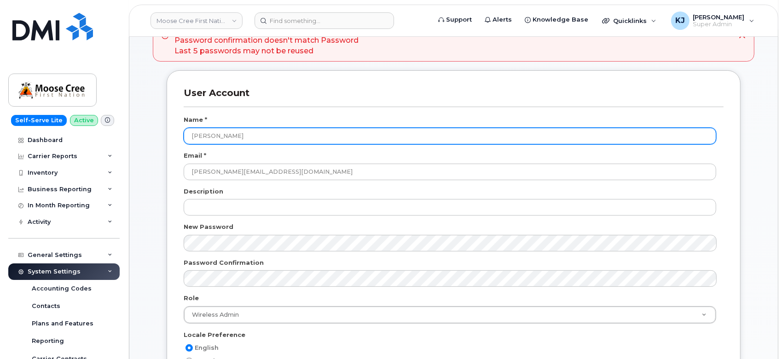
scroll to position [102, 0]
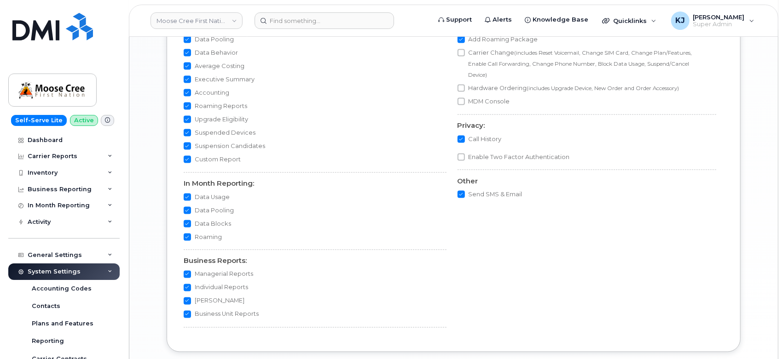
scroll to position [971, 0]
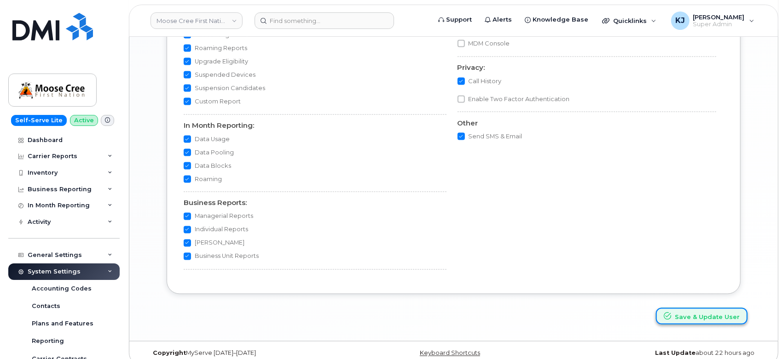
click at [691, 318] on button "Save & Update User" at bounding box center [702, 316] width 92 height 17
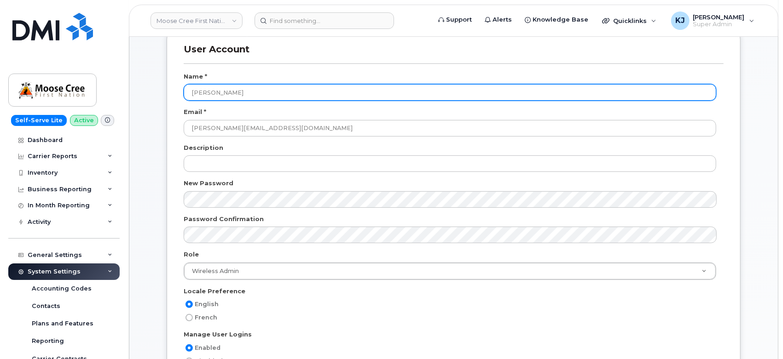
scroll to position [153, 0]
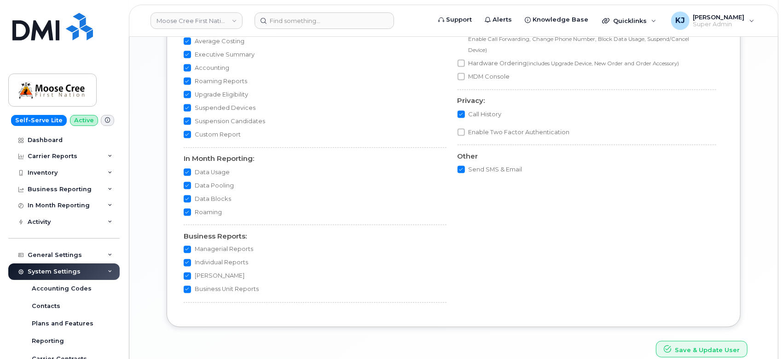
scroll to position [971, 0]
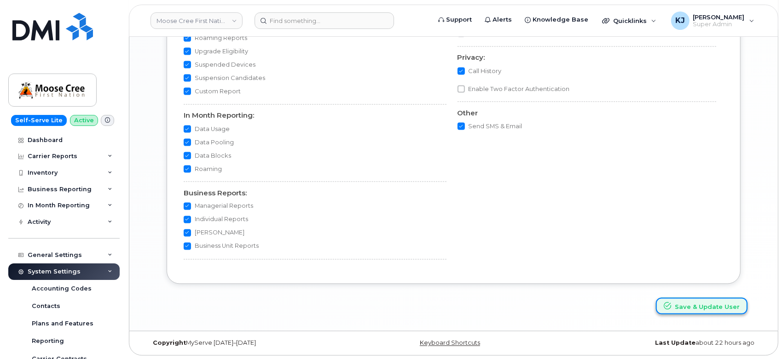
click at [688, 305] on button "Save & Update User" at bounding box center [702, 306] width 92 height 17
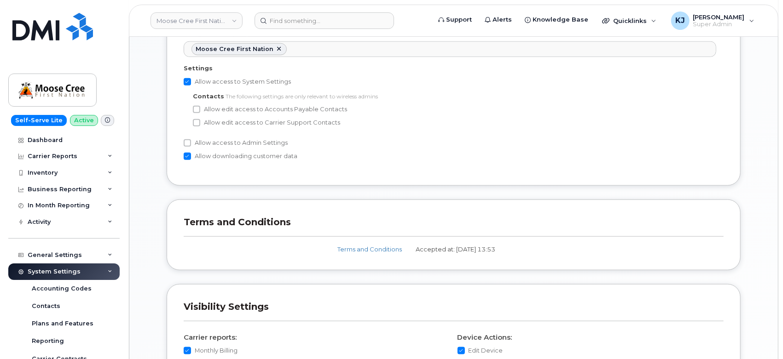
scroll to position [511, 0]
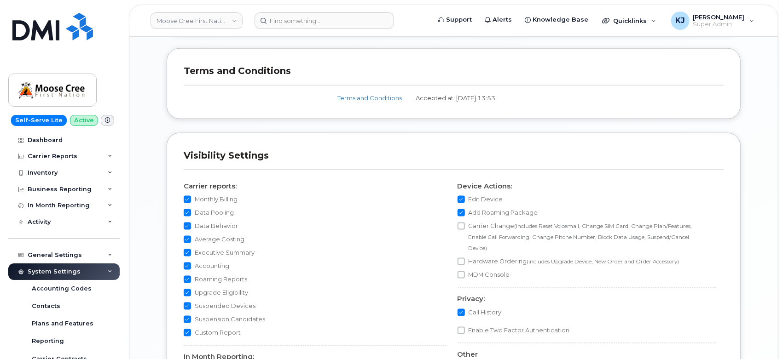
scroll to position [971, 0]
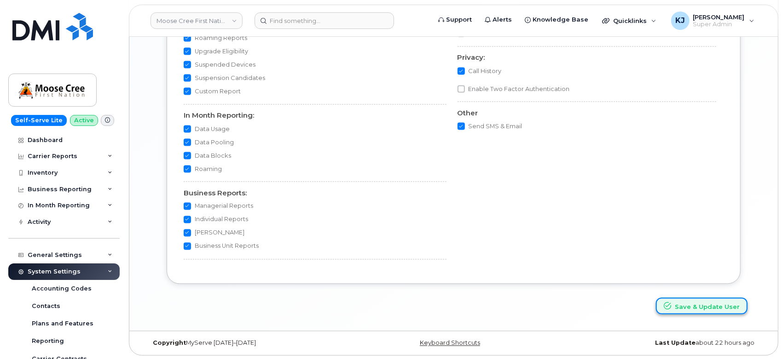
click at [677, 303] on button "Save & Update User" at bounding box center [702, 306] width 92 height 17
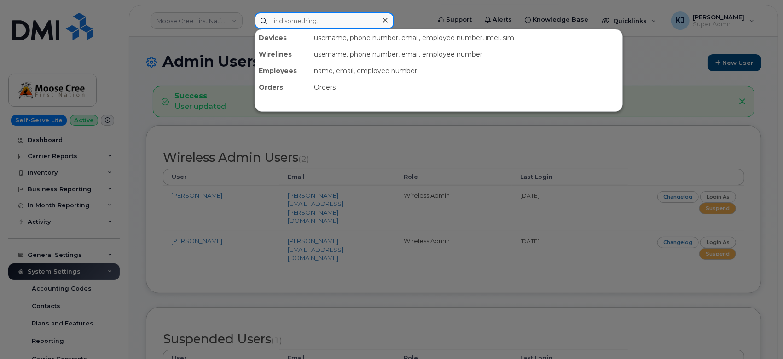
click at [304, 18] on input at bounding box center [323, 20] width 139 height 17
paste input "5143498530"
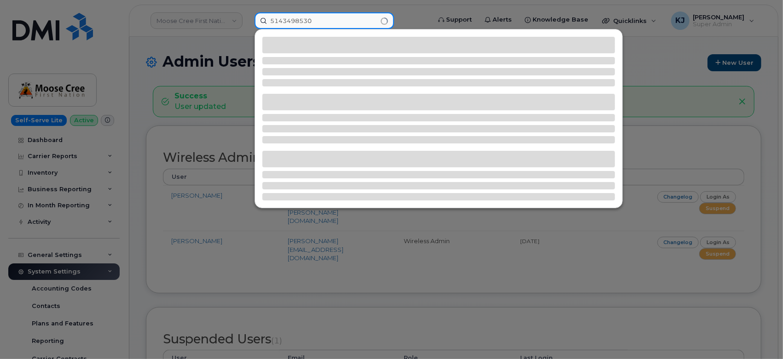
type input "5143498530"
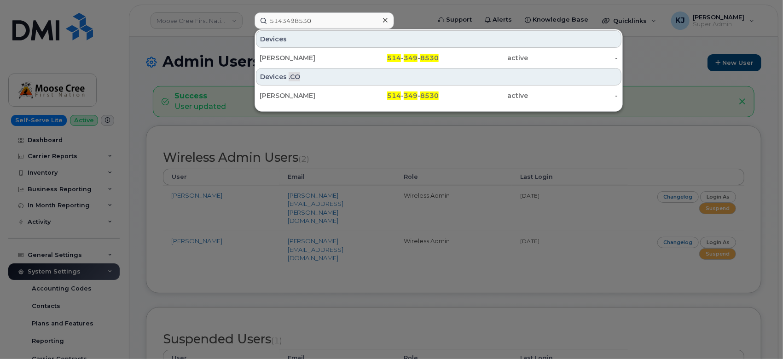
click at [132, 18] on div at bounding box center [391, 179] width 783 height 359
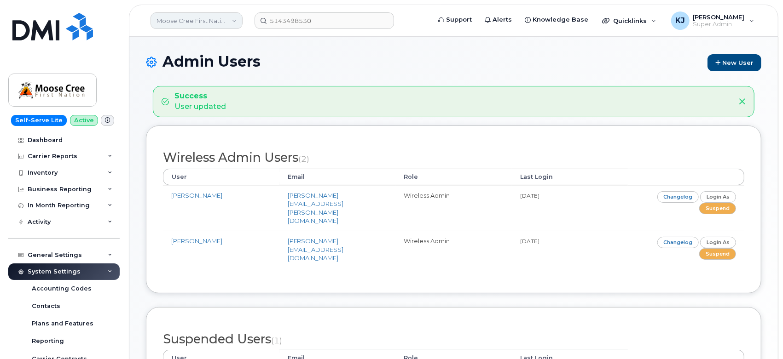
click at [175, 21] on link "Moose Cree First Nation" at bounding box center [196, 20] width 92 height 17
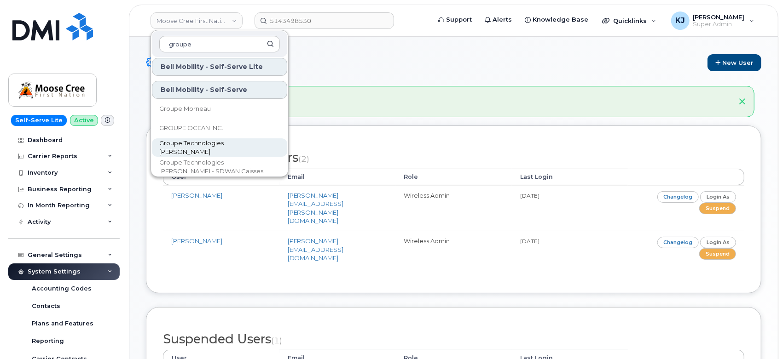
scroll to position [51, 0]
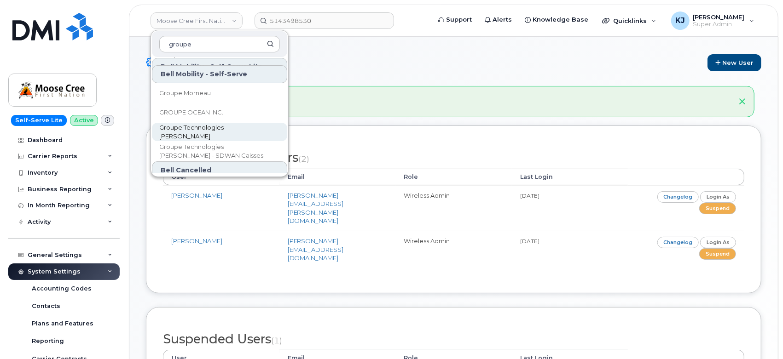
type input "groupe"
click at [210, 132] on span "Groupe Technologies [PERSON_NAME]" at bounding box center [212, 132] width 106 height 18
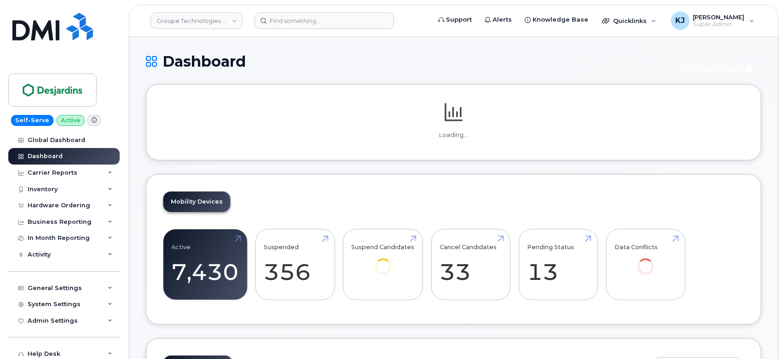
drag, startPoint x: 0, startPoint y: 0, endPoint x: 114, endPoint y: 48, distance: 123.8
click at [114, 48] on div "Self-Serve Active Global Dashboard Dashboard Carrier Reports Monthly Billing Da…" at bounding box center [62, 179] width 125 height 359
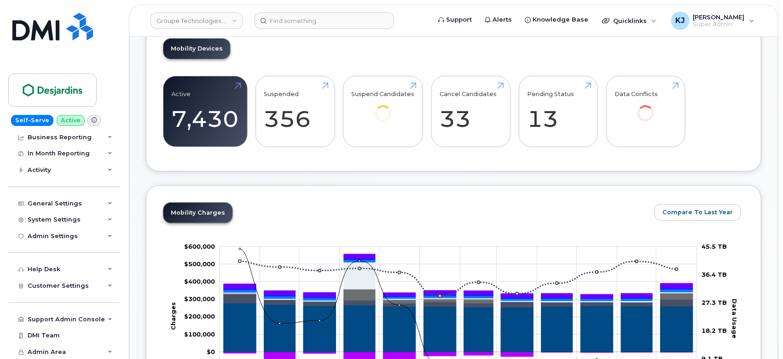
scroll to position [85, 0]
click at [63, 284] on span "Customer Settings" at bounding box center [58, 285] width 61 height 7
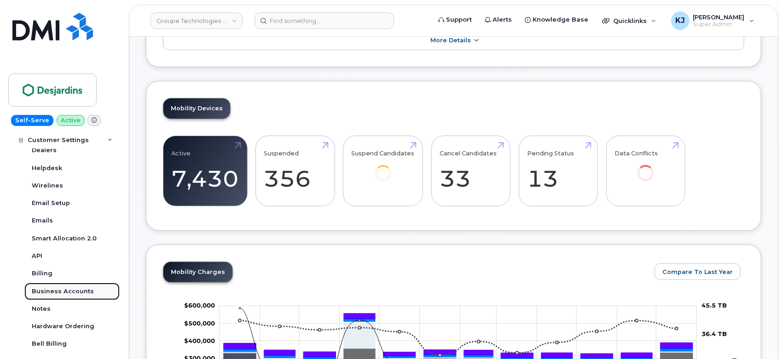
click at [61, 290] on div "Business Accounts" at bounding box center [63, 292] width 62 height 8
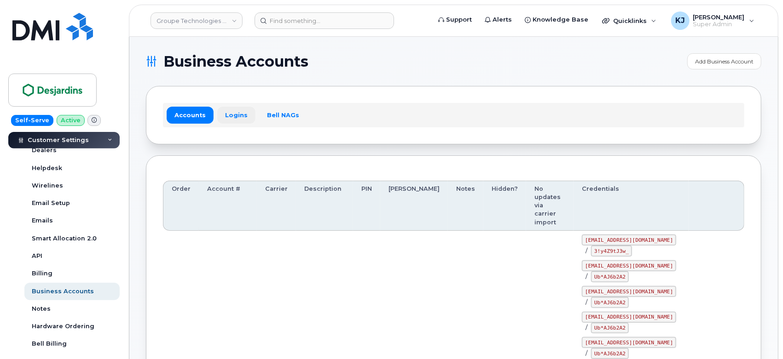
click at [232, 120] on link "Logins" at bounding box center [236, 115] width 38 height 17
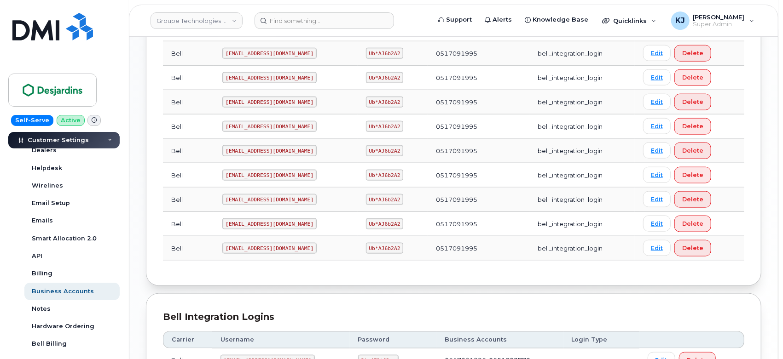
scroll to position [782, 0]
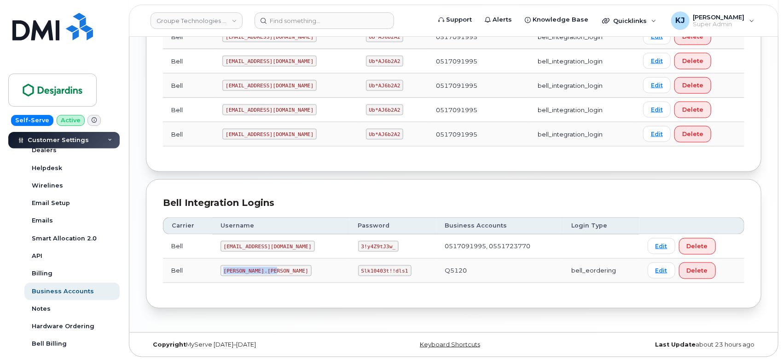
drag, startPoint x: 225, startPoint y: 268, endPoint x: 272, endPoint y: 270, distance: 47.9
click at [272, 270] on code "taylor.desjardins" at bounding box center [265, 271] width 91 height 11
copy code "taylor.desjardins"
drag, startPoint x: 345, startPoint y: 268, endPoint x: 387, endPoint y: 268, distance: 42.3
click at [387, 268] on code "Slk10403t!!dls1" at bounding box center [384, 271] width 53 height 11
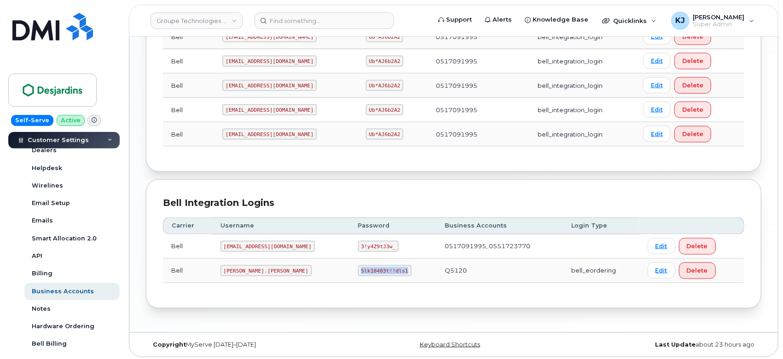
copy code "Slk10403t!!dls1"
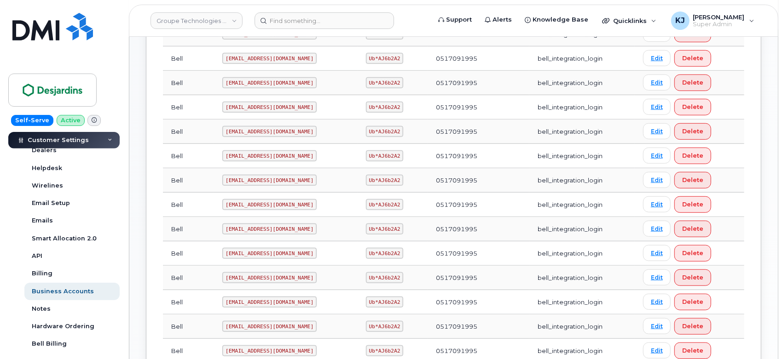
scroll to position [322, 0]
drag, startPoint x: 228, startPoint y: 252, endPoint x: 260, endPoint y: 247, distance: 32.2
click at [260, 248] on code "simplexdesj1@myserve.ca" at bounding box center [269, 253] width 94 height 11
drag, startPoint x: 225, startPoint y: 249, endPoint x: 303, endPoint y: 253, distance: 78.4
click at [303, 253] on td "simplexdesj1@myserve.ca" at bounding box center [286, 253] width 144 height 24
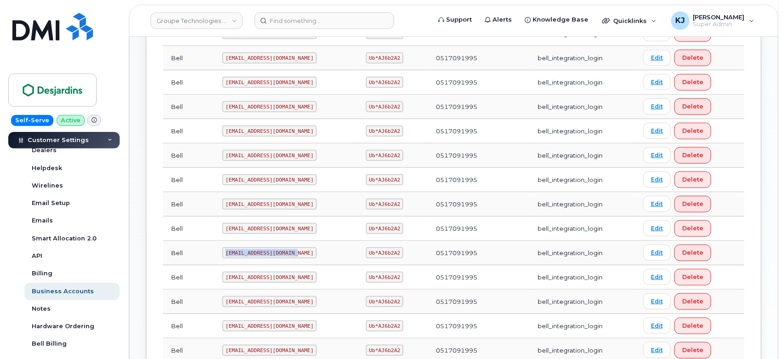
copy code "simplexdesj1@myserve.ca"
drag, startPoint x: 353, startPoint y: 252, endPoint x: 394, endPoint y: 252, distance: 40.5
click at [394, 252] on td "Ub*AJ6b2A2" at bounding box center [393, 253] width 70 height 24
copy code "Ub*AJ6b2A2"
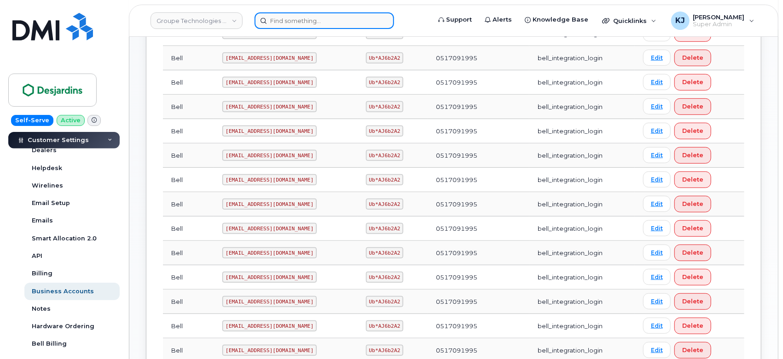
click at [298, 17] on input at bounding box center [323, 20] width 139 height 17
paste input "4038012077"
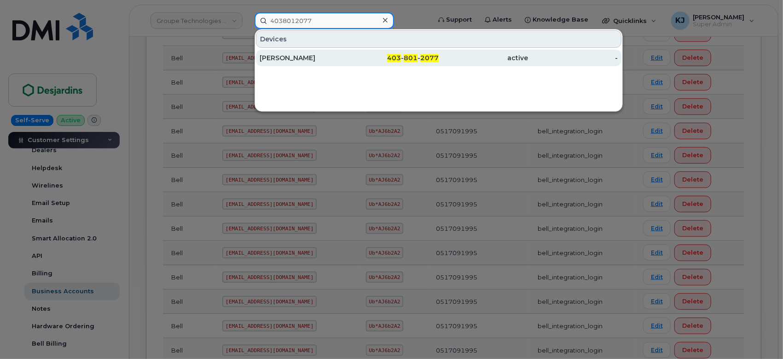
type input "4038012077"
click at [371, 60] on div "403 - 801 - 2077" at bounding box center [394, 57] width 90 height 9
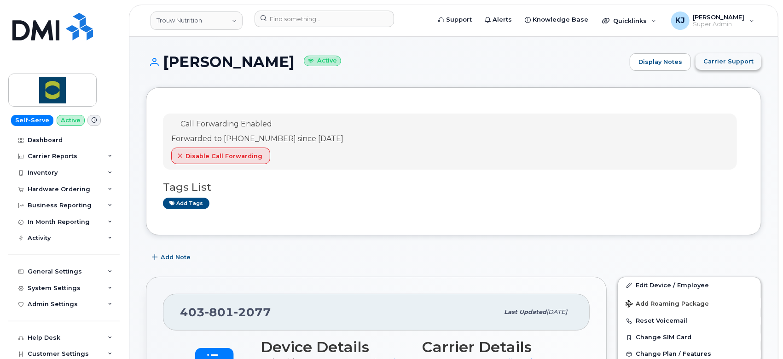
click at [714, 60] on span "Carrier Support" at bounding box center [728, 61] width 50 height 9
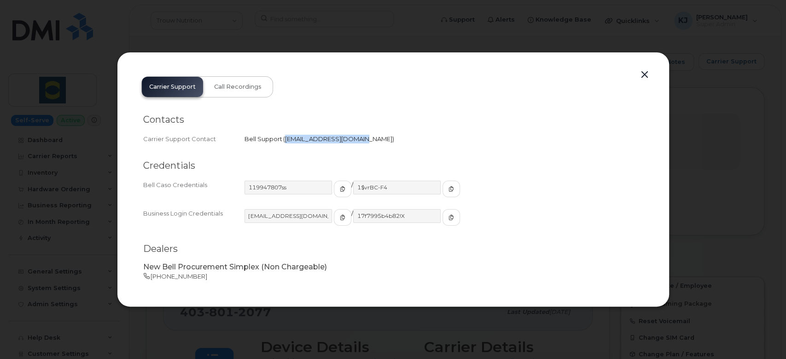
drag, startPoint x: 284, startPoint y: 138, endPoint x: 352, endPoint y: 140, distance: 67.7
click at [352, 140] on span "corpclientcare@bell.ca" at bounding box center [338, 138] width 111 height 7
copy span "corpclientcare@bell.ca"
click at [458, 74] on div "Carrier Support Call Recordings Contacts Carrier Support Contact Bell Support  …" at bounding box center [393, 179] width 518 height 221
drag, startPoint x: 284, startPoint y: 139, endPoint x: 350, endPoint y: 148, distance: 66.0
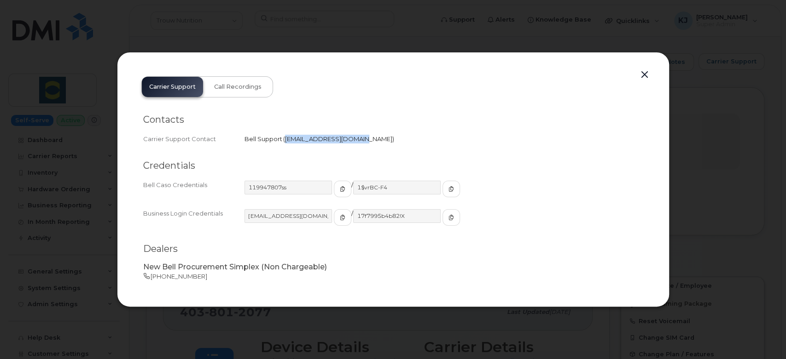
click at [350, 153] on div "Contacts Carrier Support Contact Bell Support   corpclientcare@bell.ca" at bounding box center [393, 198] width 500 height 91
copy span "corpclientcare@bell.ca"
click at [646, 73] on button "button" at bounding box center [644, 75] width 14 height 13
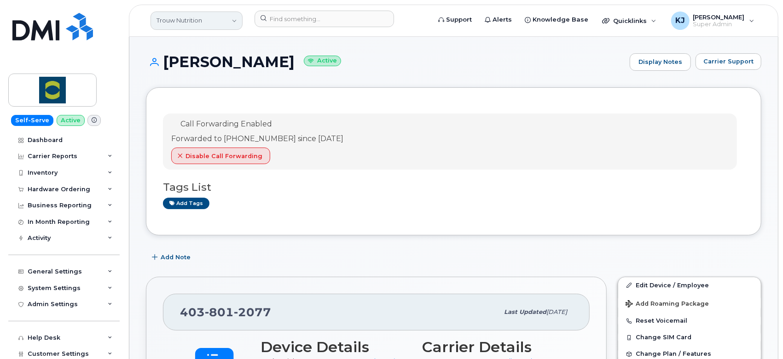
click at [200, 17] on link "Trouw Nutrition" at bounding box center [196, 21] width 92 height 18
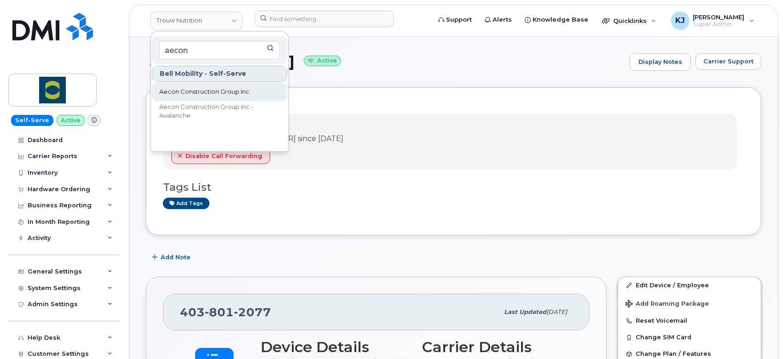
type input "aecon"
click at [227, 88] on span "Aecon Construction Group Inc" at bounding box center [204, 91] width 90 height 9
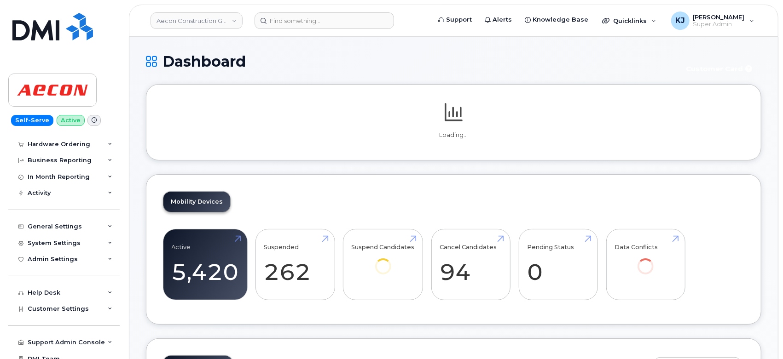
scroll to position [69, 0]
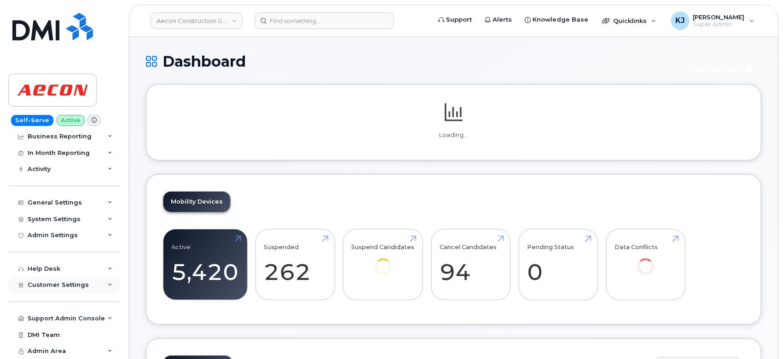
click at [81, 289] on div "Customer Settings" at bounding box center [63, 285] width 111 height 17
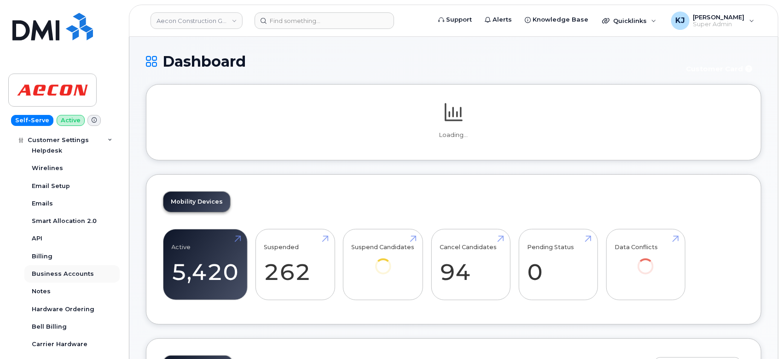
scroll to position [324, 0]
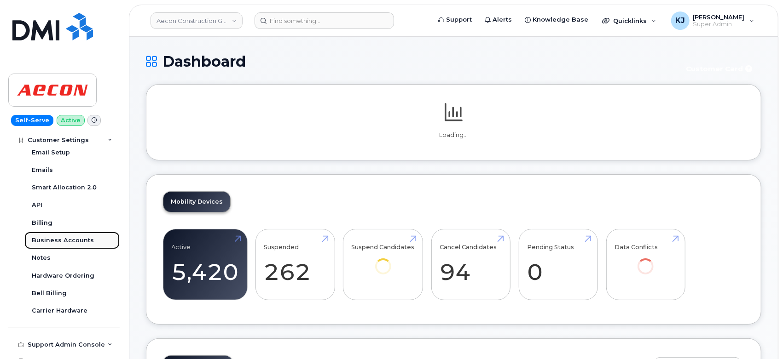
click at [71, 240] on div "Business Accounts" at bounding box center [63, 241] width 62 height 8
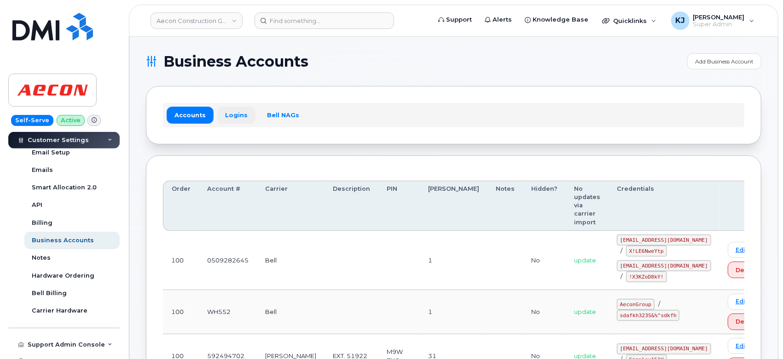
click at [237, 116] on link "Logins" at bounding box center [236, 115] width 38 height 17
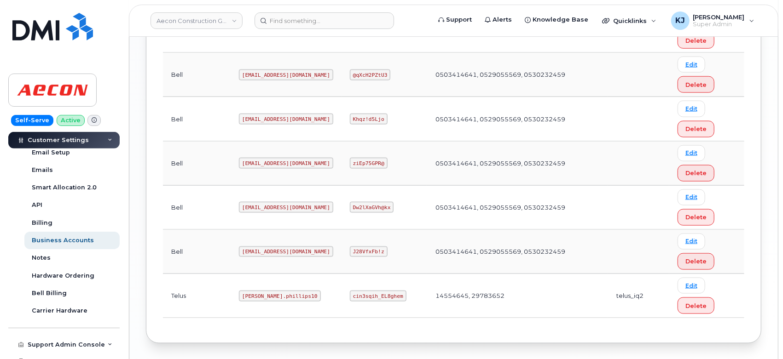
scroll to position [866, 0]
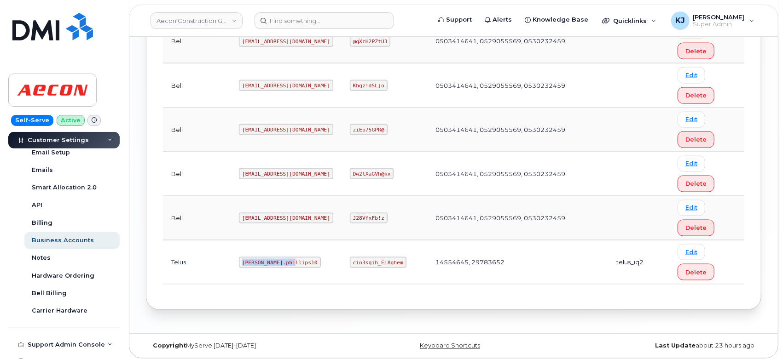
drag, startPoint x: 211, startPoint y: 259, endPoint x: 265, endPoint y: 255, distance: 54.4
click at [265, 255] on td "[PERSON_NAME].phillips10" at bounding box center [286, 263] width 111 height 44
copy code "[PERSON_NAME].phillips10"
drag, startPoint x: 335, startPoint y: 256, endPoint x: 392, endPoint y: 258, distance: 57.1
click at [392, 258] on td "cin3sqih_EL8ghem" at bounding box center [384, 263] width 86 height 44
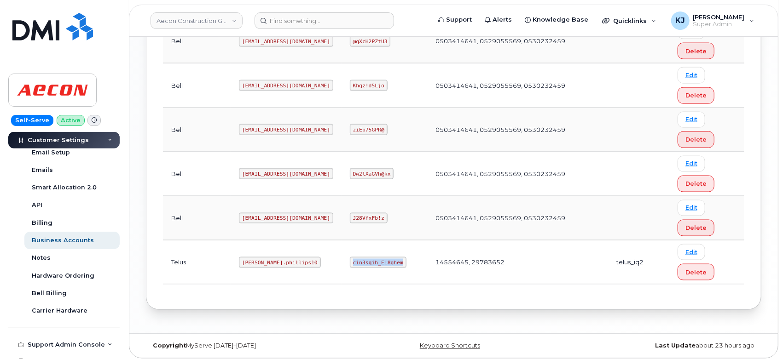
copy code "cin3sqih_EL8ghem"
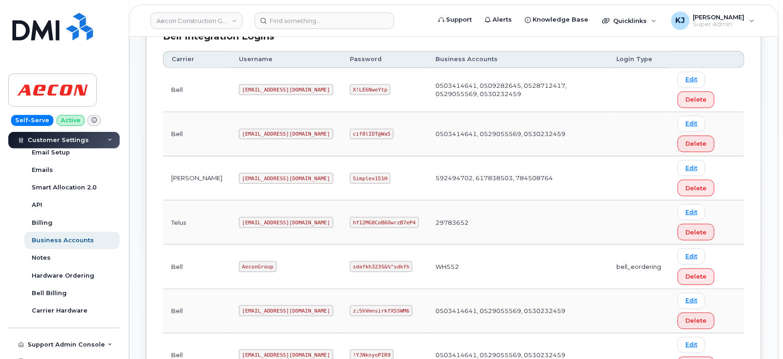
scroll to position [303, 0]
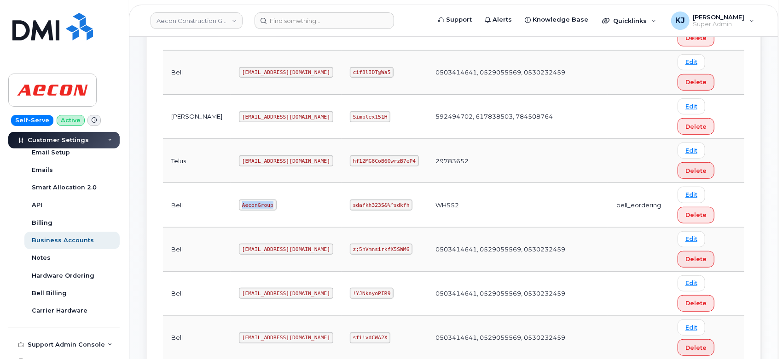
drag, startPoint x: 212, startPoint y: 202, endPoint x: 259, endPoint y: 204, distance: 46.5
click at [259, 204] on td "AeconGroup" at bounding box center [286, 205] width 111 height 44
copy code "AeconGroup"
drag, startPoint x: 334, startPoint y: 205, endPoint x: 388, endPoint y: 208, distance: 54.4
click at [388, 208] on code "sdafkh323S&%^sdkfh" at bounding box center [381, 205] width 63 height 11
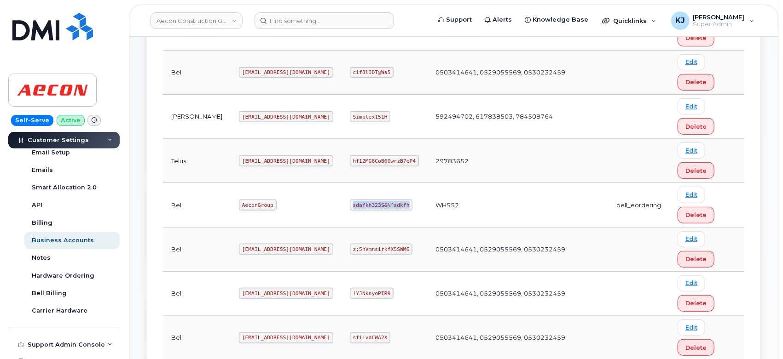
copy code "sdafkh323S&%^sdkfh"
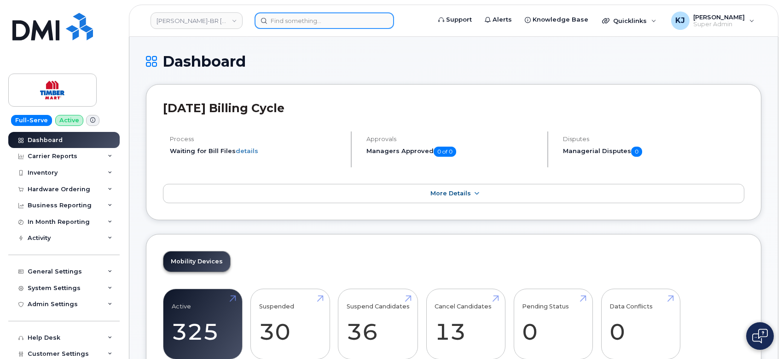
scroll to position [818, 0]
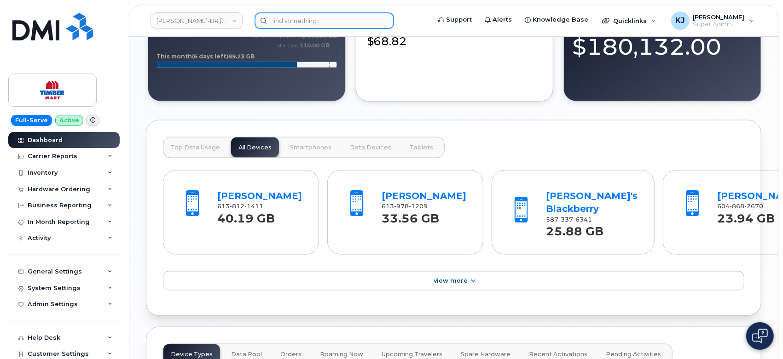
click at [316, 24] on input at bounding box center [323, 20] width 139 height 17
paste input "297056"
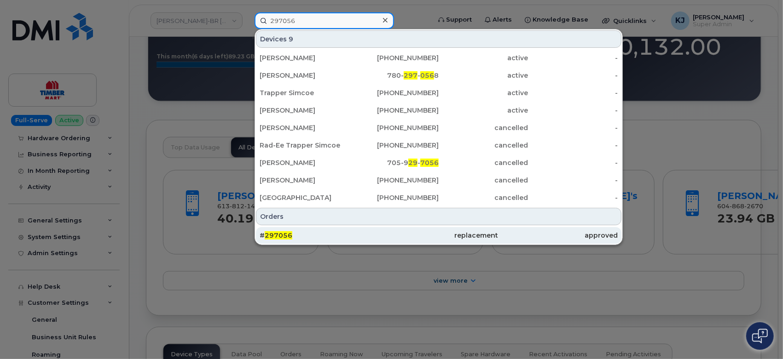
type input "297056"
click at [296, 233] on div "# 297056" at bounding box center [319, 235] width 119 height 9
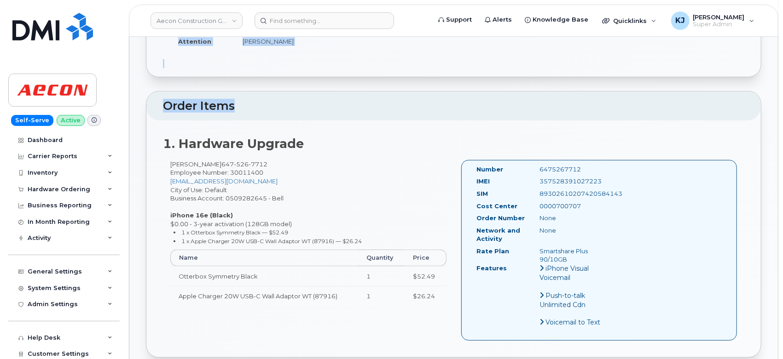
scroll to position [51, 0]
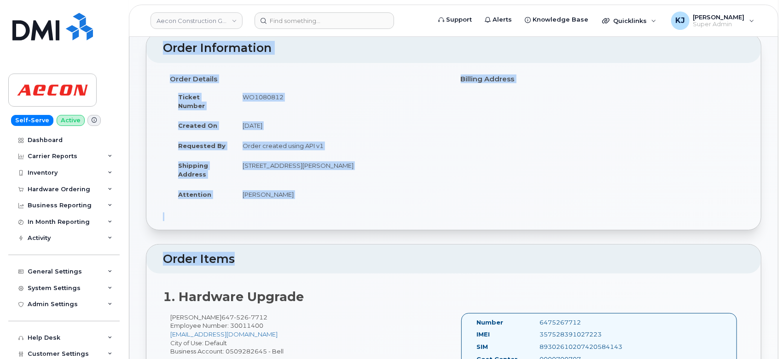
drag, startPoint x: 148, startPoint y: 60, endPoint x: 390, endPoint y: 181, distance: 270.6
copy div "Order No.297056 (completed) Share Order Cancel Order × Share This Order If you …"
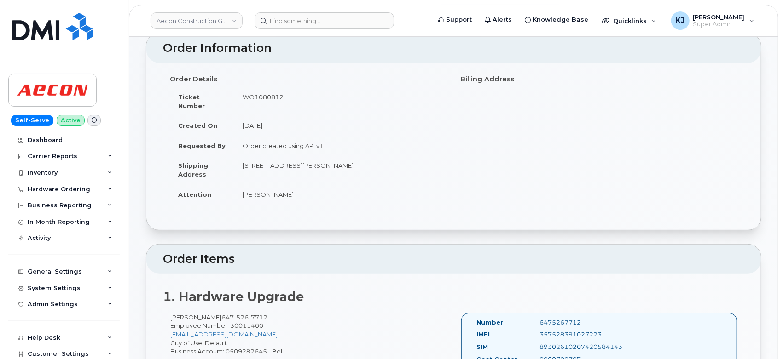
click at [291, 11] on header "Aecon Construction Group Inc Support Alerts Knowledge Base Quicklinks Suspend /…" at bounding box center [453, 21] width 649 height 32
click at [293, 21] on input at bounding box center [323, 20] width 139 height 17
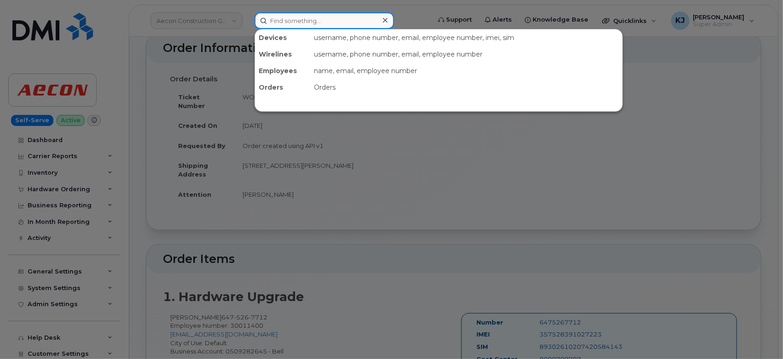
paste input "297248"
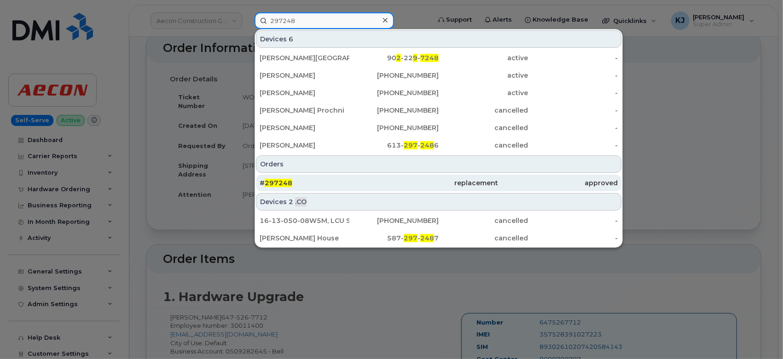
type input "297248"
click at [345, 186] on div "# 297248" at bounding box center [319, 183] width 119 height 9
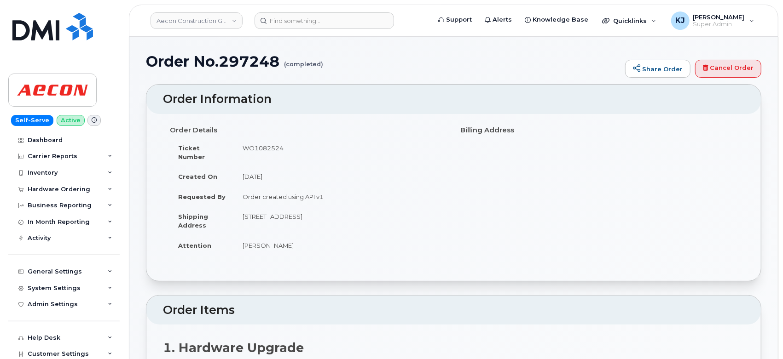
drag, startPoint x: 147, startPoint y: 58, endPoint x: 346, endPoint y: 240, distance: 269.4
copy div "Order No.297248 (completed) Share Order Cancel Order × Share This Order If you …"
click at [310, 13] on input at bounding box center [323, 20] width 139 height 17
paste input "297398"
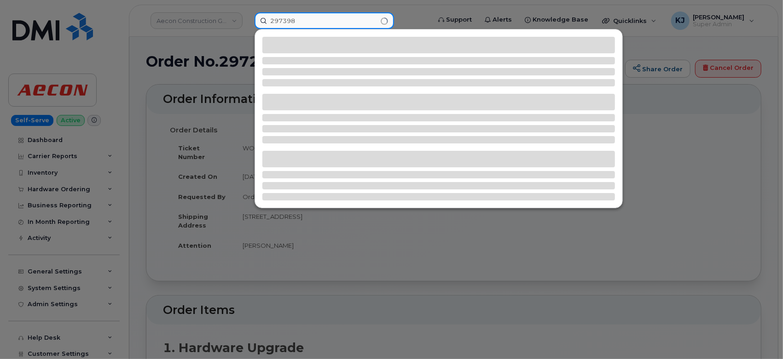
type input "297398"
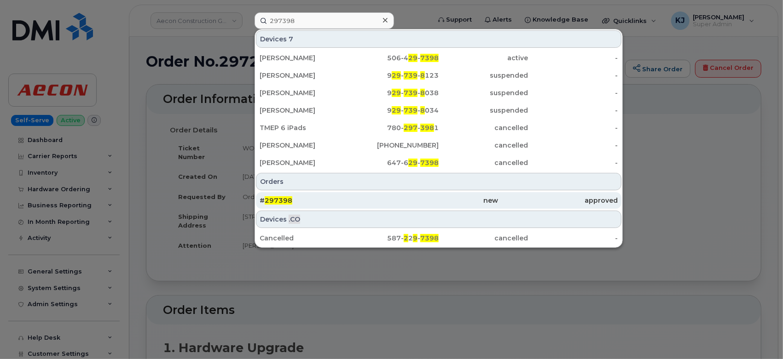
click at [361, 200] on div "# 297398" at bounding box center [319, 200] width 119 height 9
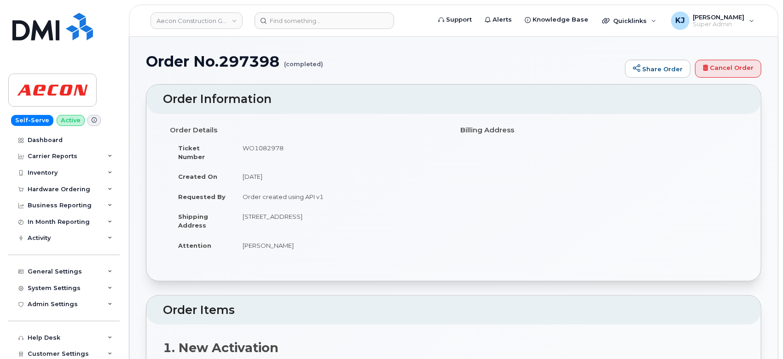
drag, startPoint x: 154, startPoint y: 61, endPoint x: 361, endPoint y: 153, distance: 226.6
drag, startPoint x: 149, startPoint y: 60, endPoint x: 405, endPoint y: 237, distance: 311.0
copy div "Order No.297398 (completed) Share Order Cancel Order × Share This Order If you …"
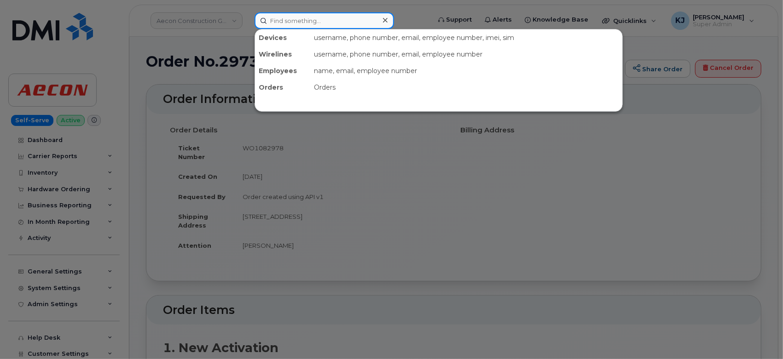
click at [291, 21] on input at bounding box center [323, 20] width 139 height 17
paste input "297638"
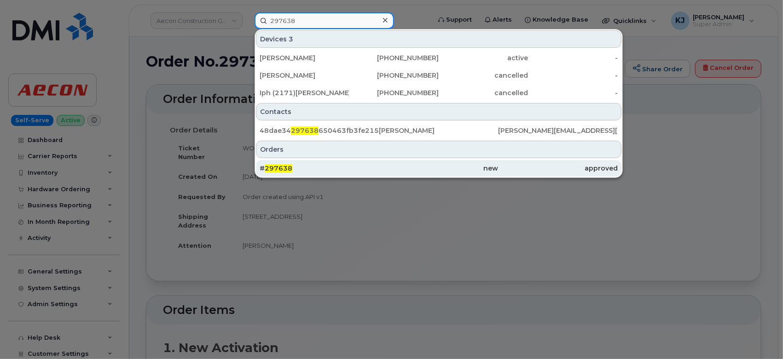
type input "297638"
click at [379, 172] on div "# 297638" at bounding box center [438, 168] width 119 height 17
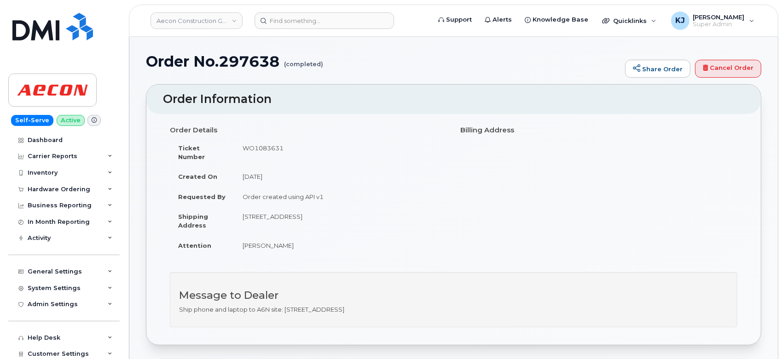
drag, startPoint x: 146, startPoint y: 60, endPoint x: 489, endPoint y: 306, distance: 422.7
copy div "Order No.297638 (completed) Share Order Cancel Order × Share This Order If you …"
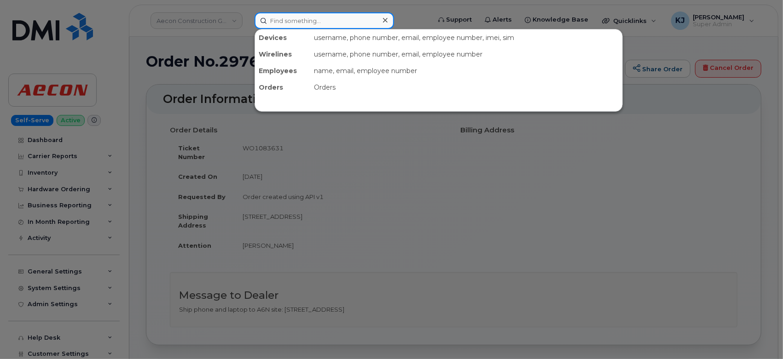
click at [321, 22] on input at bounding box center [323, 20] width 139 height 17
paste input "297652"
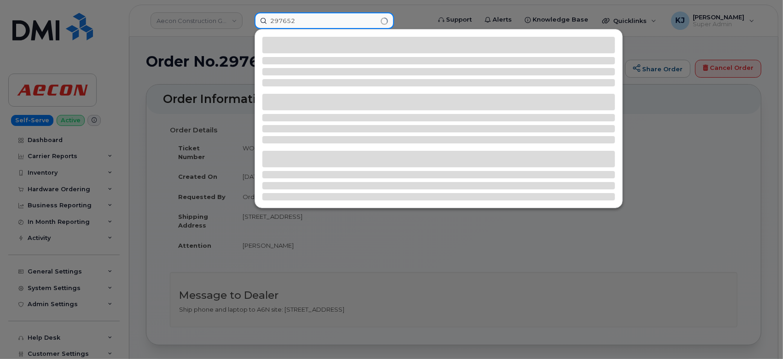
type input "297652"
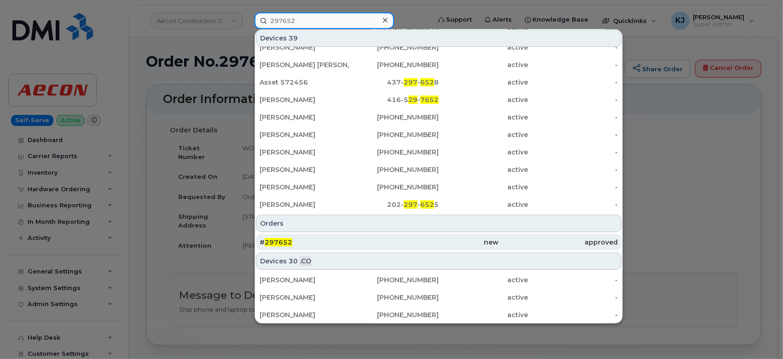
scroll to position [306, 0]
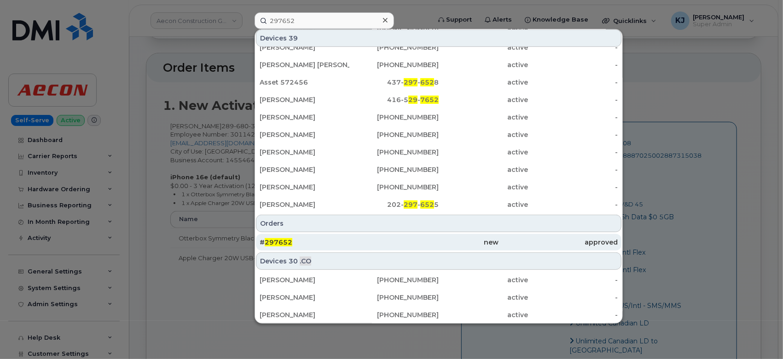
click at [335, 239] on div "# 297652" at bounding box center [319, 242] width 119 height 9
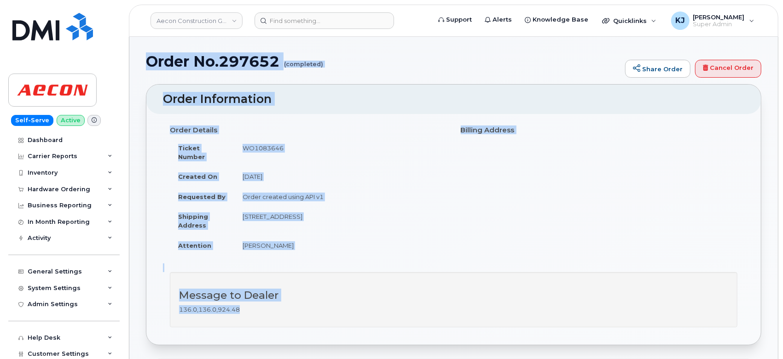
drag, startPoint x: 146, startPoint y: 63, endPoint x: 355, endPoint y: 300, distance: 316.3
copy div "Order No.297652 (completed) Share Order Cancel Order × Share This Order If you …"
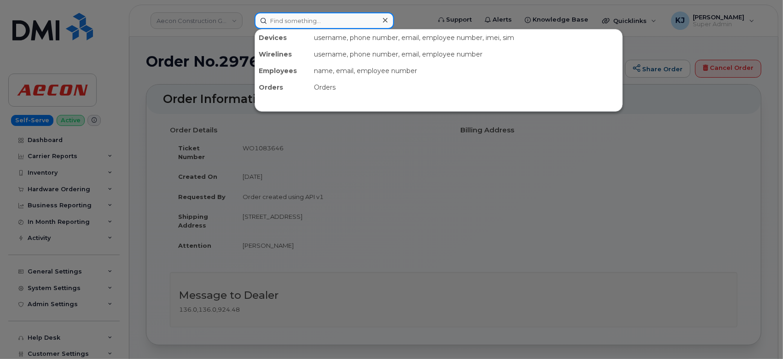
click at [328, 18] on input at bounding box center [323, 20] width 139 height 17
paste input "297667"
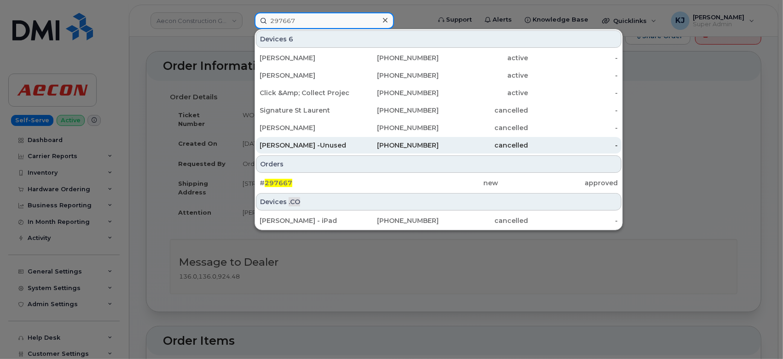
scroll to position [51, 0]
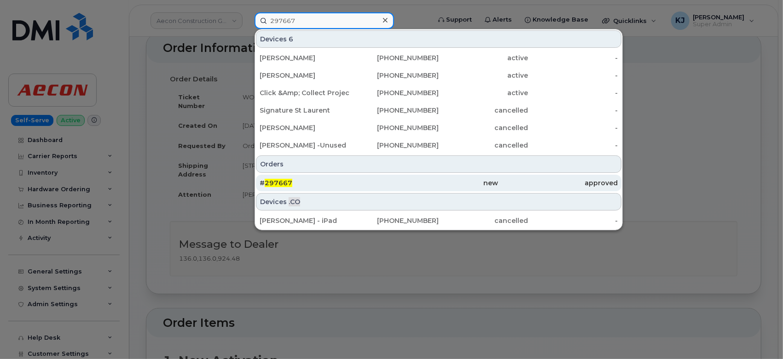
type input "297667"
click at [314, 179] on div "# 297667" at bounding box center [319, 183] width 119 height 9
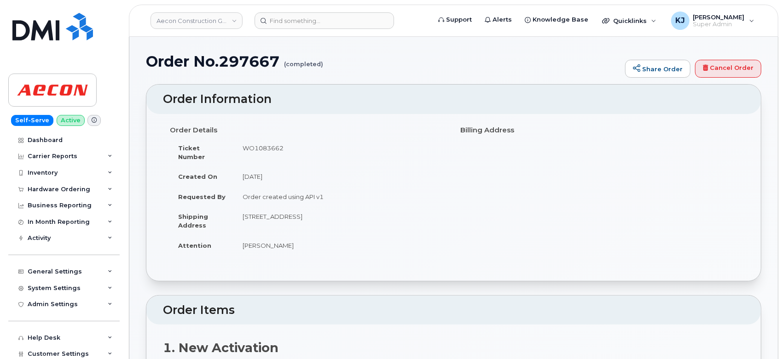
drag, startPoint x: 147, startPoint y: 60, endPoint x: 309, endPoint y: 242, distance: 242.8
copy div "Order No.297667 (completed) Share Order Cancel Order × Share This Order If you …"
click at [335, 12] on header "Aecon Construction Group Inc Support Alerts Knowledge Base Quicklinks Suspend /…" at bounding box center [453, 21] width 649 height 32
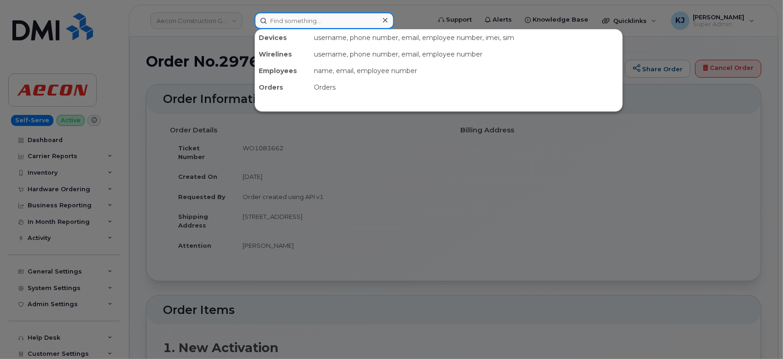
click at [335, 21] on input at bounding box center [323, 20] width 139 height 17
paste input "297690"
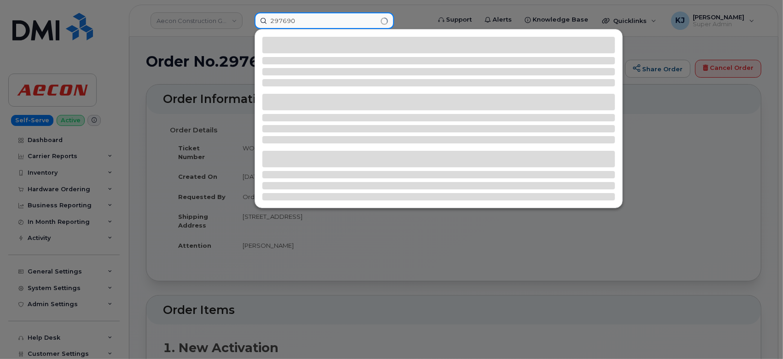
type input "297690"
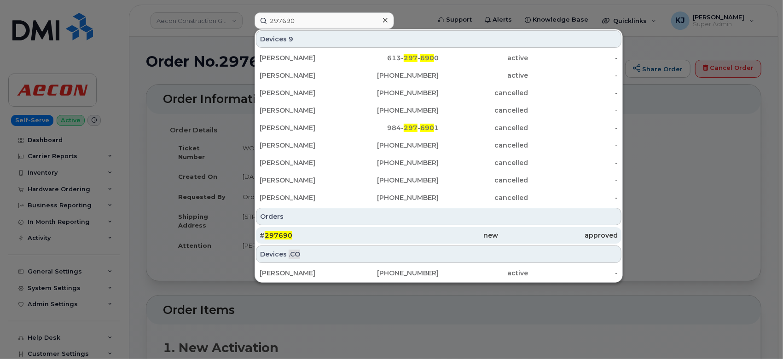
drag, startPoint x: 333, startPoint y: 237, endPoint x: 294, endPoint y: 235, distance: 39.2
click at [333, 237] on div "# 297690" at bounding box center [319, 235] width 119 height 9
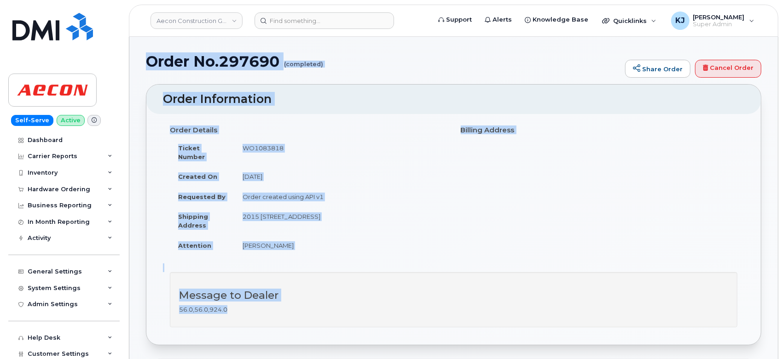
drag, startPoint x: 145, startPoint y: 64, endPoint x: 347, endPoint y: 301, distance: 310.4
copy div "Order No.297690 (completed) Share Order Cancel Order × Share This Order If you …"
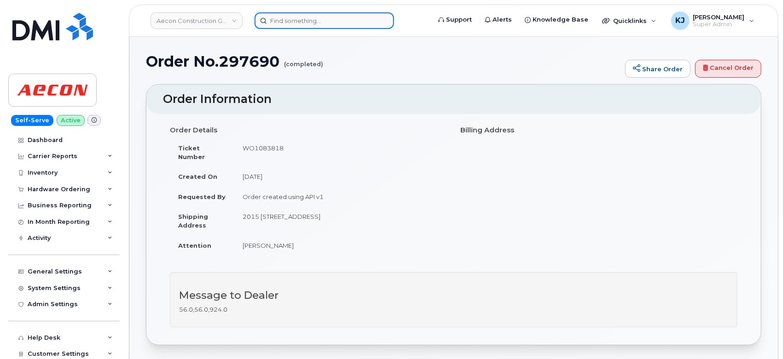
click at [289, 27] on input at bounding box center [323, 20] width 139 height 17
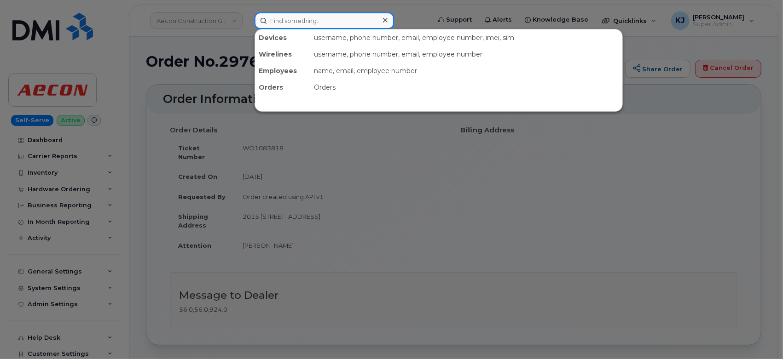
paste input "297700"
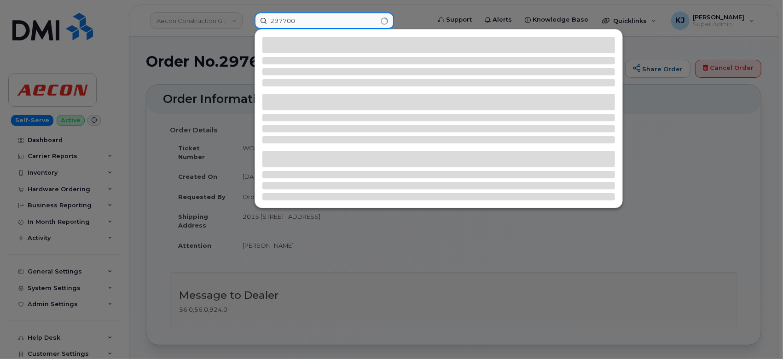
type input "297700"
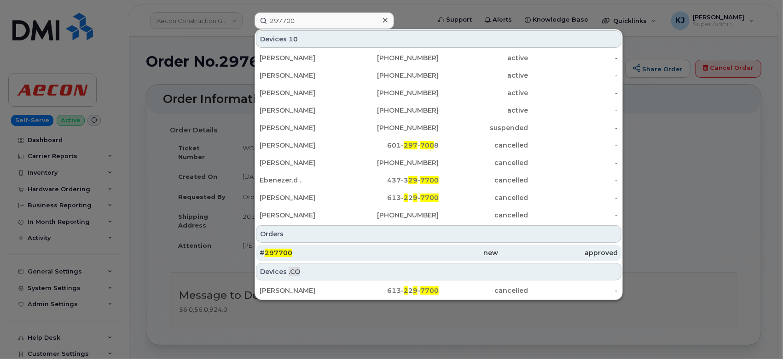
click at [328, 253] on div "# 297700" at bounding box center [319, 253] width 119 height 9
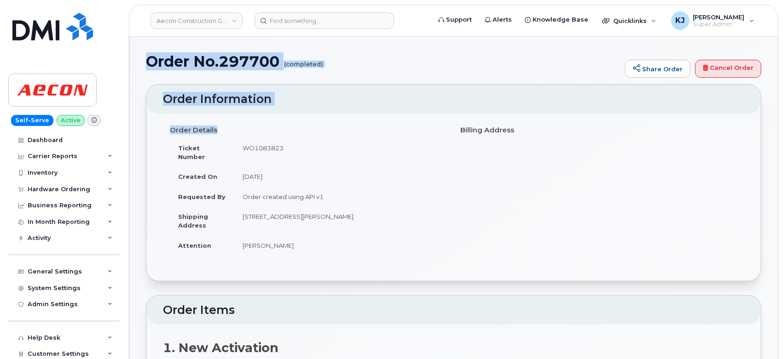
drag, startPoint x: 147, startPoint y: 61, endPoint x: 347, endPoint y: 247, distance: 273.2
copy div "Order No.297700 (completed) Share Order Cancel Order × Share This Order If you …"
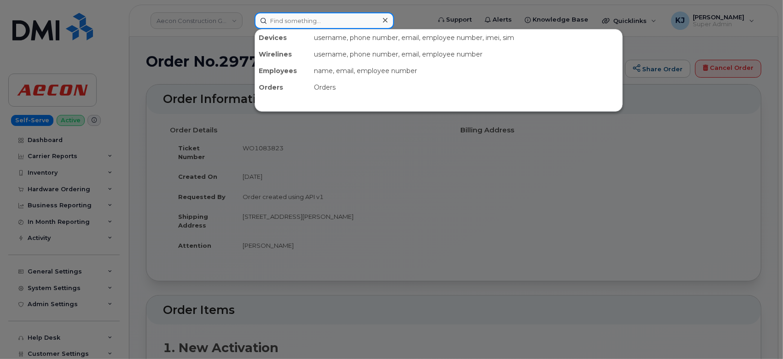
click at [287, 23] on input at bounding box center [323, 20] width 139 height 17
paste input "297716"
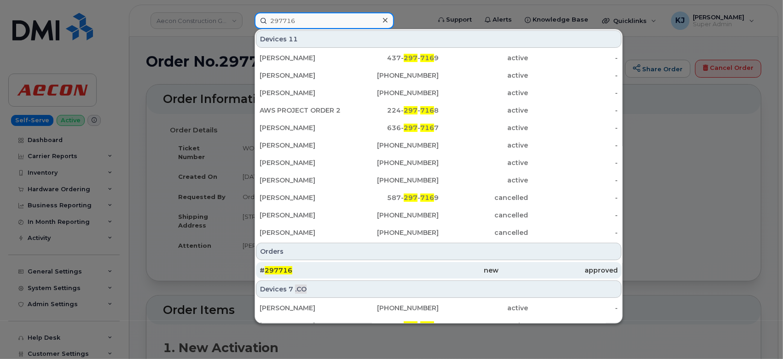
type input "297716"
click at [379, 265] on div "# 297716" at bounding box center [438, 270] width 119 height 17
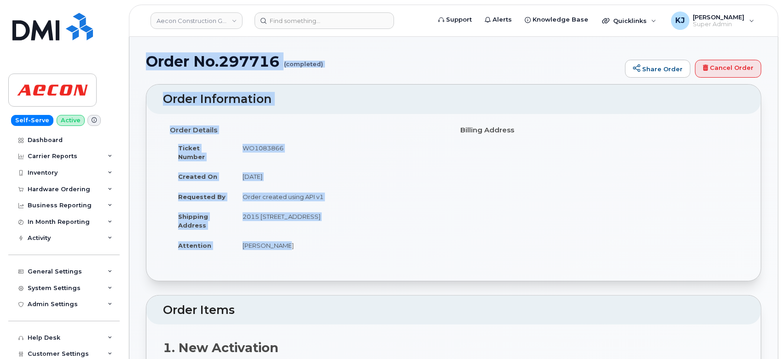
drag, startPoint x: 146, startPoint y: 59, endPoint x: 395, endPoint y: 245, distance: 311.1
copy div "Order No.297716 (completed) Share Order Cancel Order × Share This Order If you …"
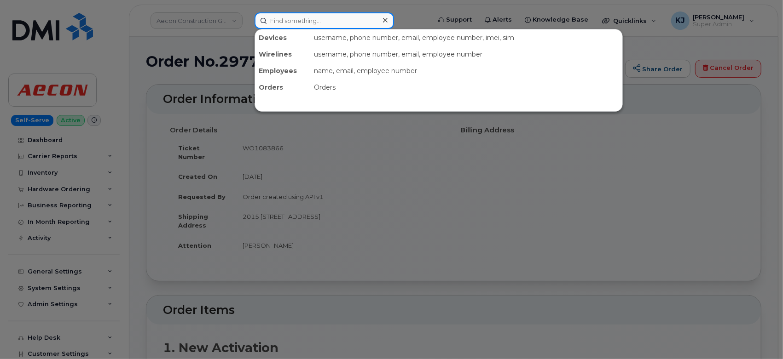
click at [318, 17] on input at bounding box center [323, 20] width 139 height 17
paste input "297391"
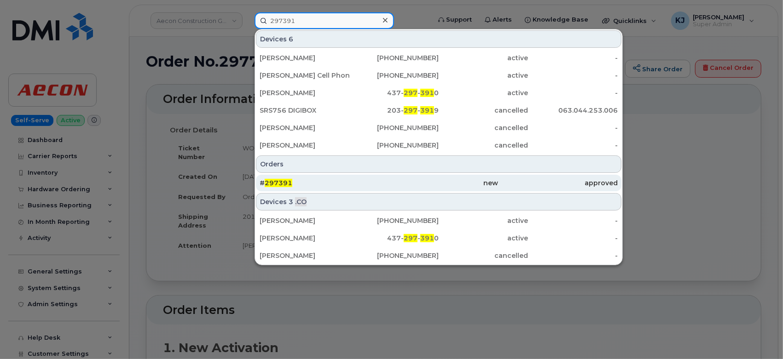
type input "297391"
click at [316, 181] on div "# 297391" at bounding box center [319, 183] width 119 height 9
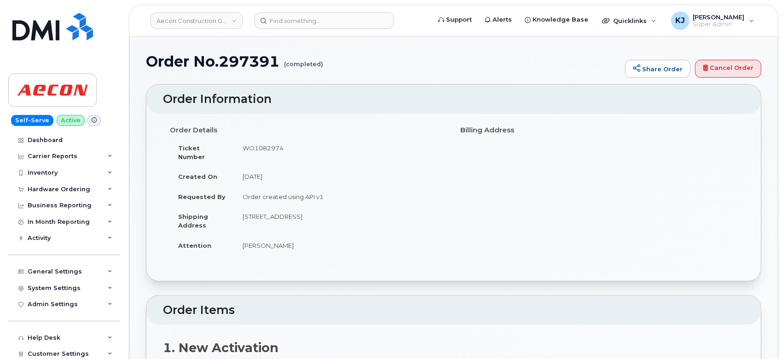
drag, startPoint x: 150, startPoint y: 62, endPoint x: 357, endPoint y: 240, distance: 273.1
copy div "Order No.297391 (completed) Share Order Cancel Order × Share This Order If you …"
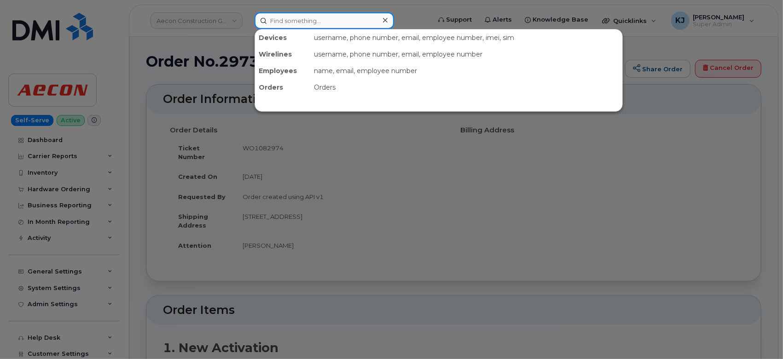
click at [303, 17] on input at bounding box center [323, 20] width 139 height 17
paste input "297788"
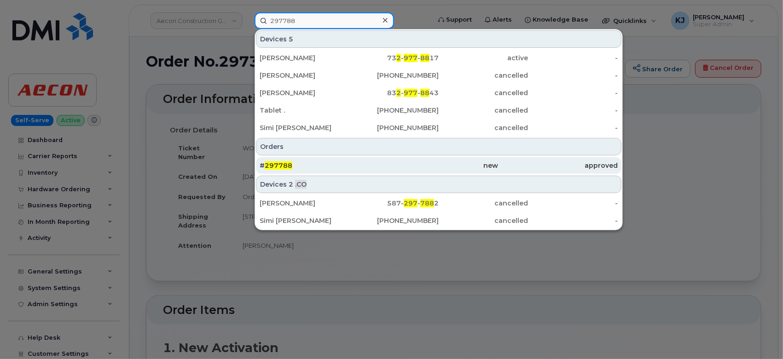
type input "297788"
click at [318, 163] on div "# 297788" at bounding box center [319, 165] width 119 height 9
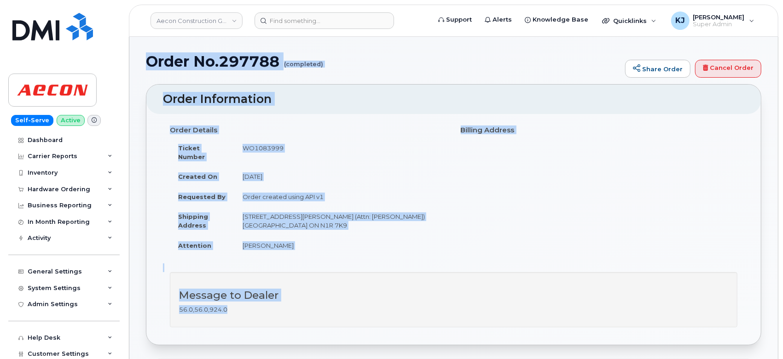
drag, startPoint x: 149, startPoint y: 62, endPoint x: 390, endPoint y: 309, distance: 345.3
copy div "Order No.297788 (completed) Share Order Cancel Order × Share This Order If you …"
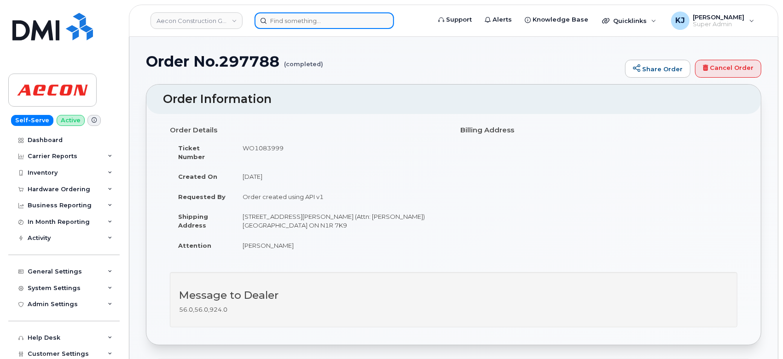
click at [291, 22] on input at bounding box center [323, 20] width 139 height 17
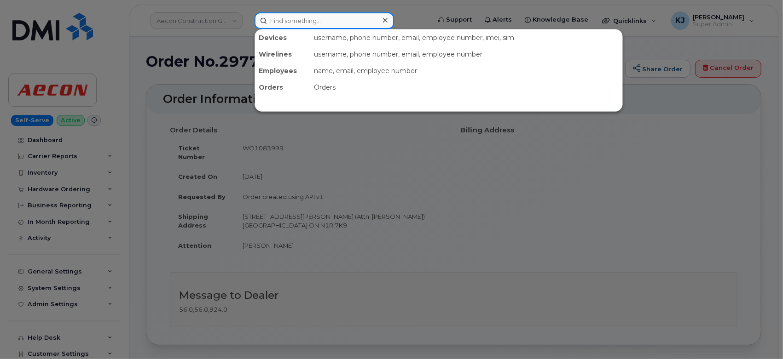
paste input "297809"
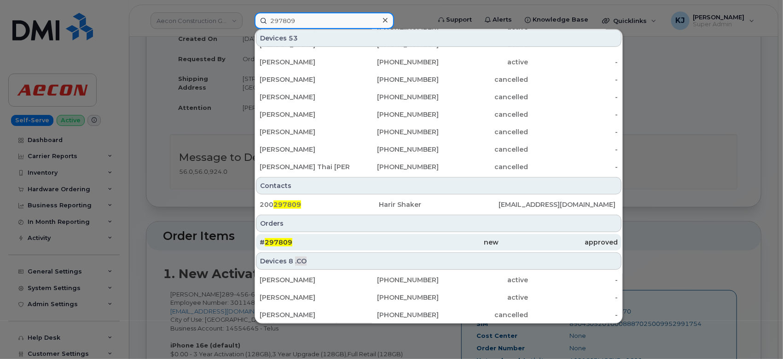
scroll to position [255, 0]
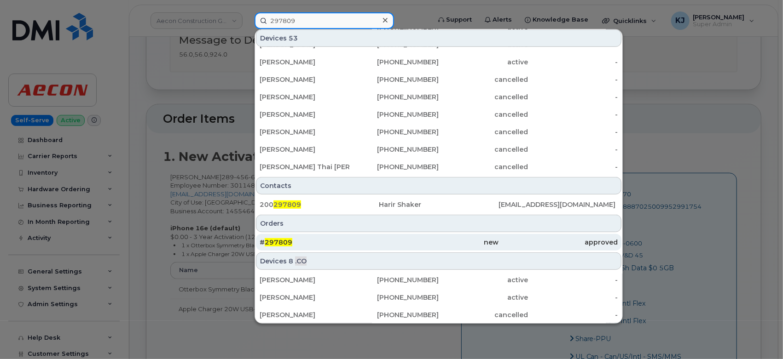
type input "297809"
click at [313, 241] on div "# 297809" at bounding box center [319, 242] width 119 height 9
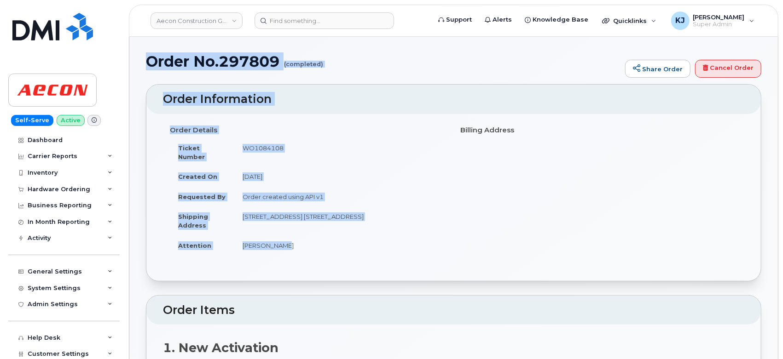
drag, startPoint x: 147, startPoint y: 59, endPoint x: 349, endPoint y: 237, distance: 269.4
copy div "Order No.297809 (completed) Share Order Cancel Order × Share This Order If you …"
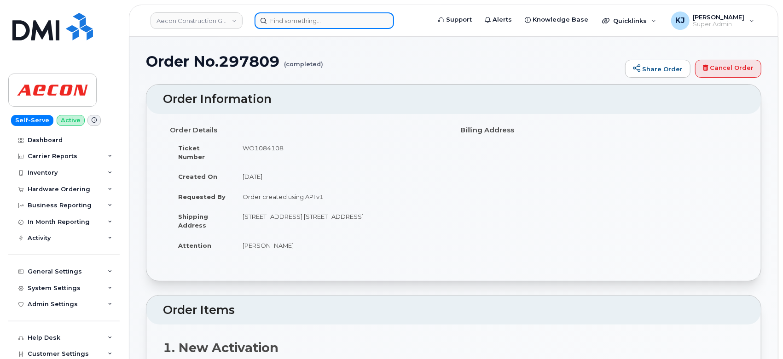
click at [302, 23] on input at bounding box center [323, 20] width 139 height 17
paste input "297811"
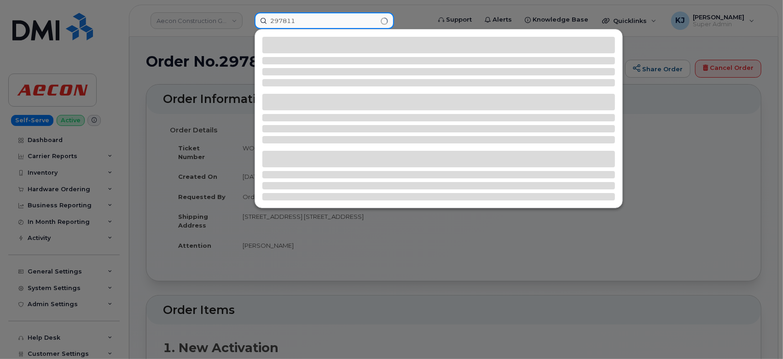
type input "297811"
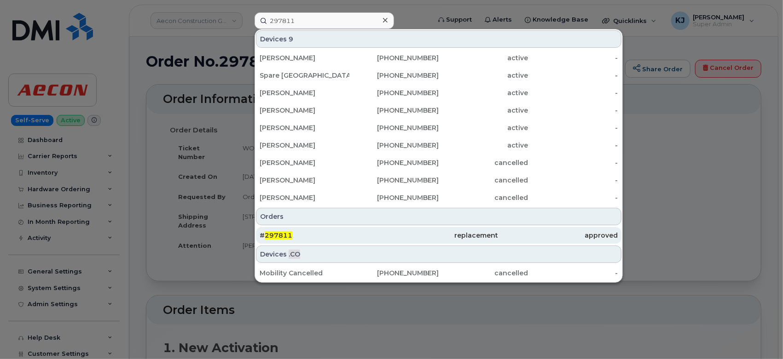
click at [336, 238] on div "# 297811" at bounding box center [319, 235] width 119 height 9
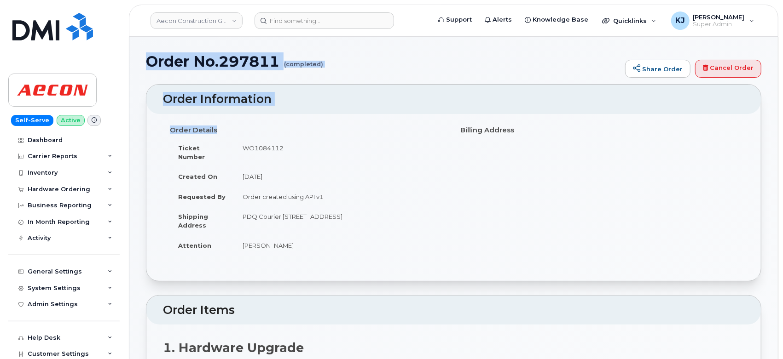
drag, startPoint x: 148, startPoint y: 60, endPoint x: 356, endPoint y: 252, distance: 283.7
copy div "Order No.297811 (completed) Share Order Cancel Order × Share This Order If you …"
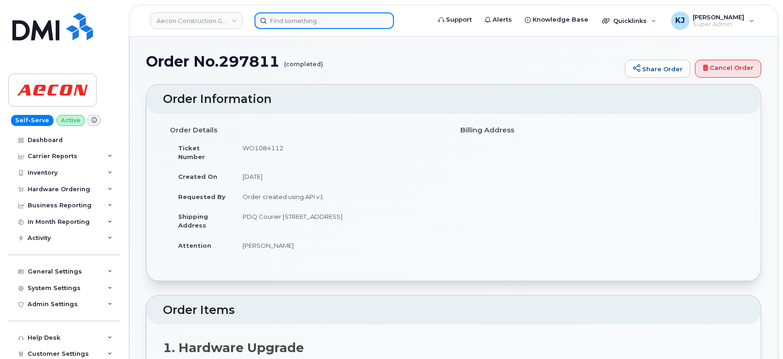
click at [293, 28] on input at bounding box center [323, 20] width 139 height 17
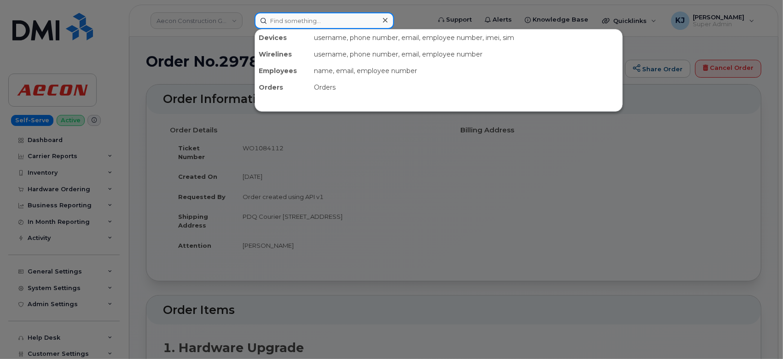
paste input "297813"
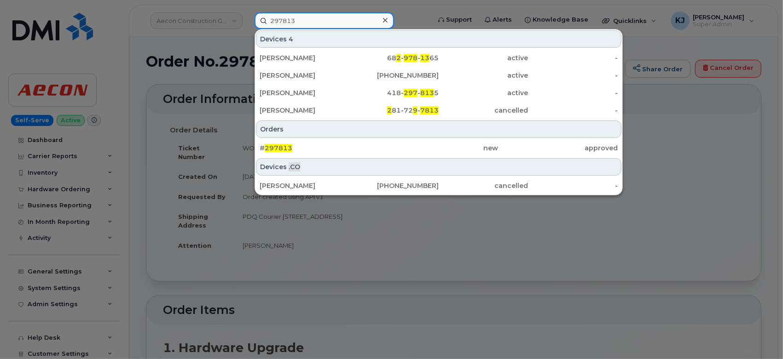
type input "297813"
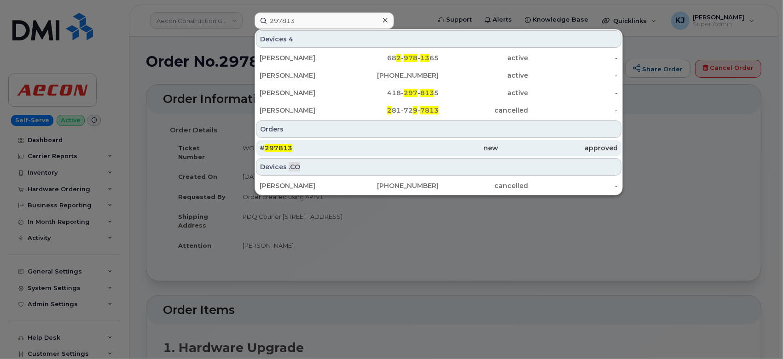
click at [379, 143] on div "# 297813" at bounding box center [438, 148] width 119 height 17
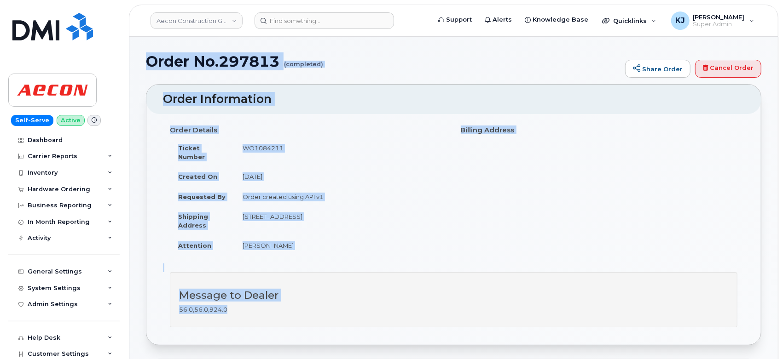
drag, startPoint x: 148, startPoint y: 62, endPoint x: 344, endPoint y: 313, distance: 319.1
copy div "Order No.297813 (completed) Share Order Cancel Order × Share This Order If you …"
